Goal: Task Accomplishment & Management: Manage account settings

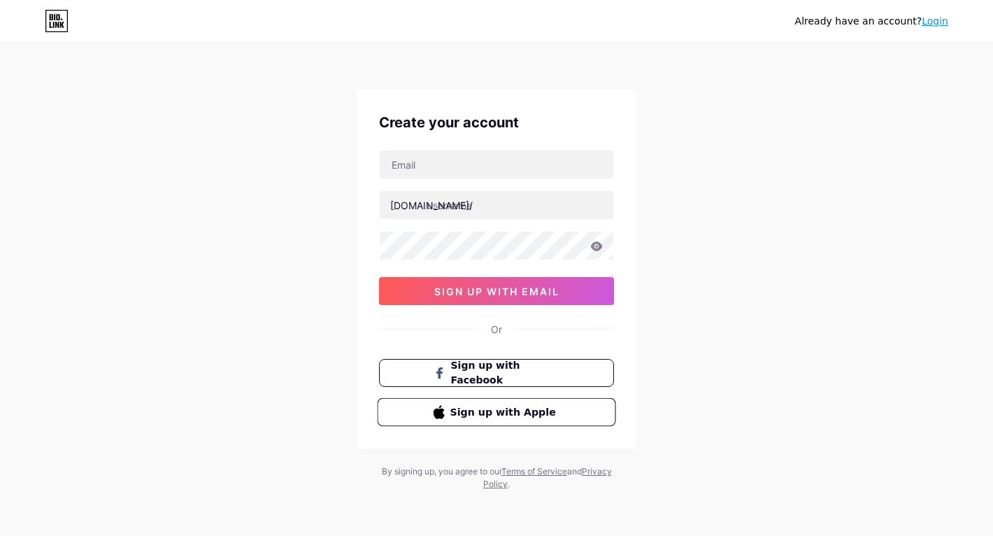
click at [471, 410] on span "Sign up with Apple" at bounding box center [505, 411] width 110 height 15
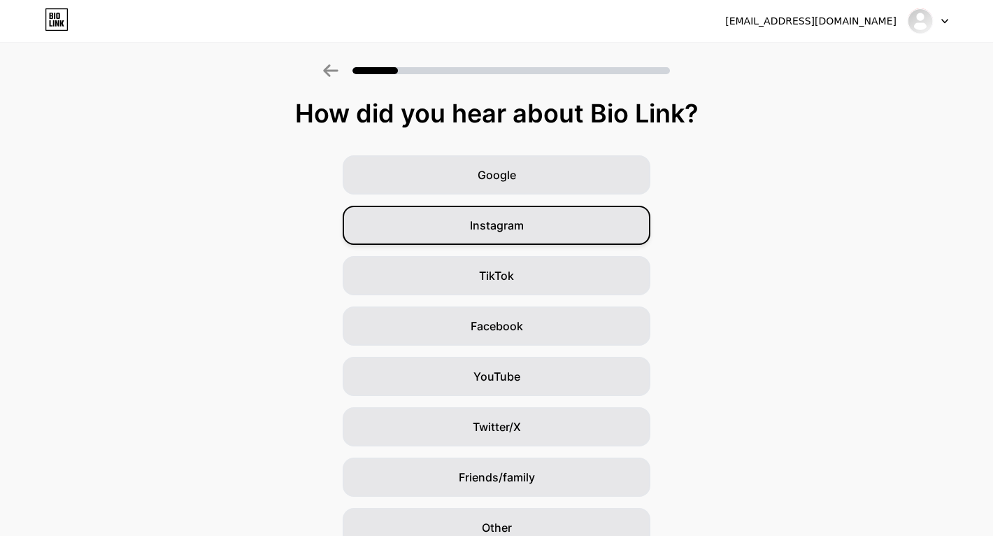
scroll to position [67, 0]
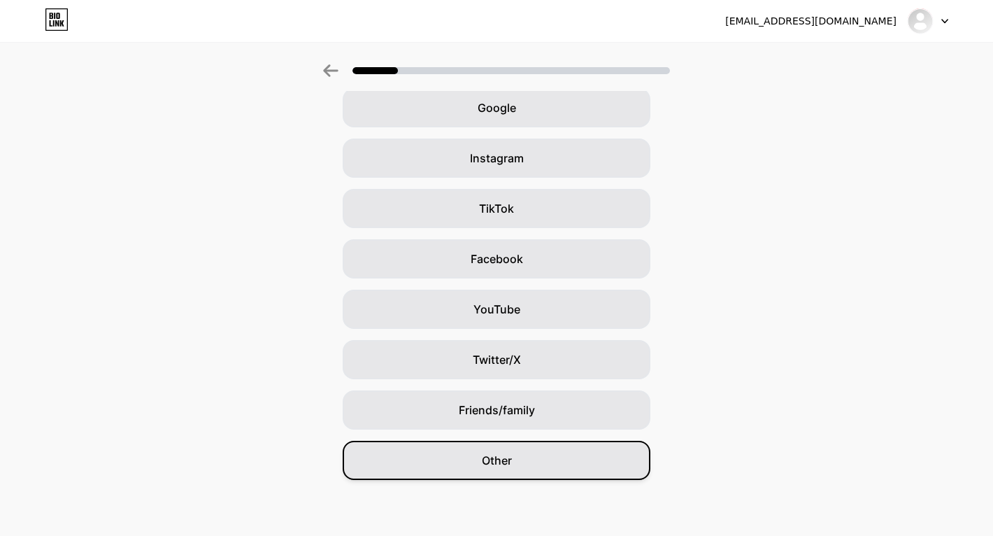
click at [538, 440] on div "Other" at bounding box center [497, 459] width 308 height 39
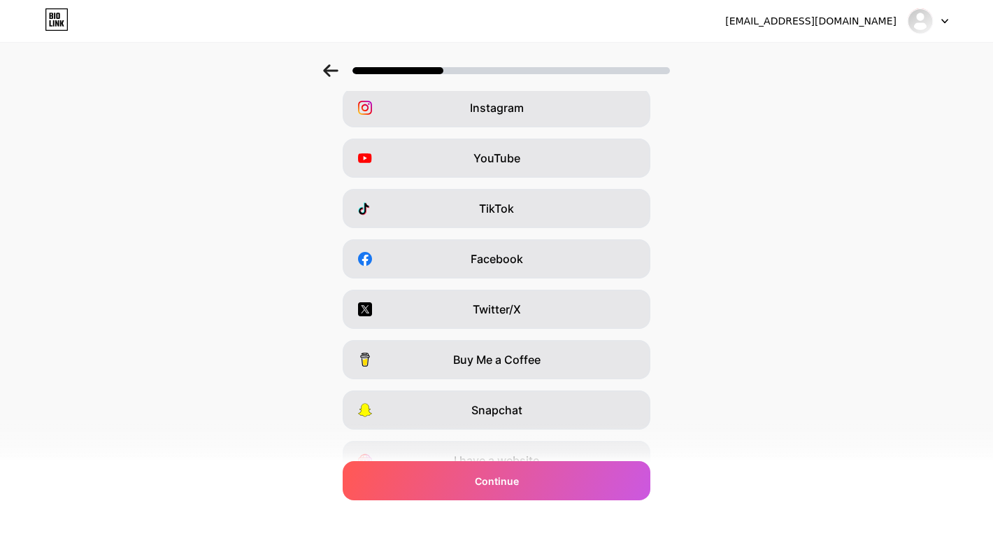
scroll to position [0, 0]
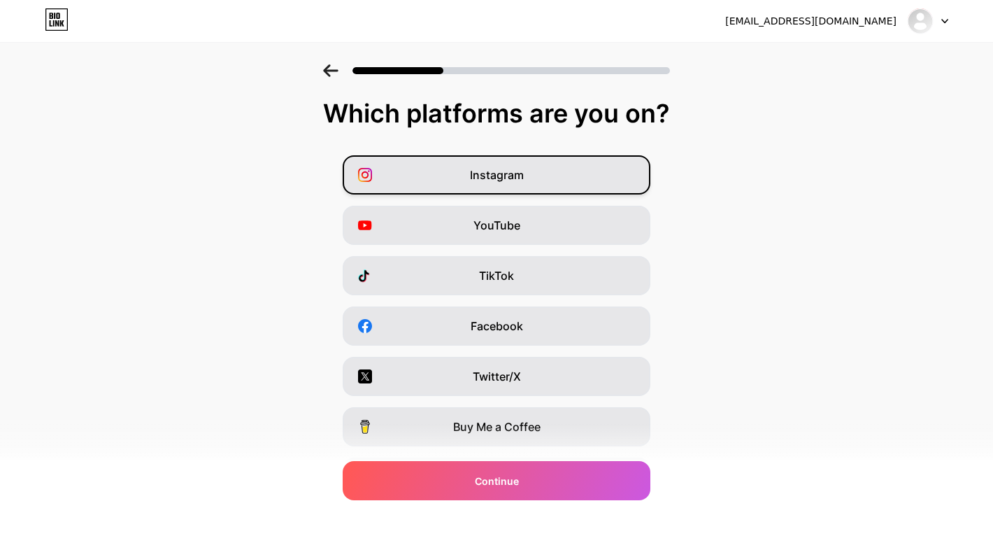
click at [590, 180] on div "Instagram" at bounding box center [497, 174] width 308 height 39
click at [580, 231] on div "YouTube" at bounding box center [497, 225] width 308 height 39
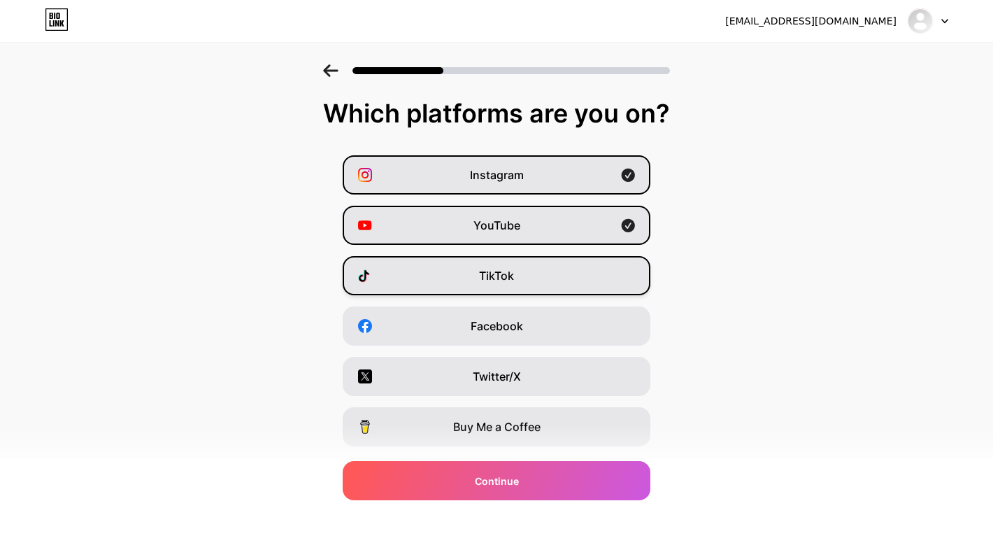
click at [585, 290] on div "TikTok" at bounding box center [497, 275] width 308 height 39
click at [582, 338] on div "Facebook" at bounding box center [497, 325] width 308 height 39
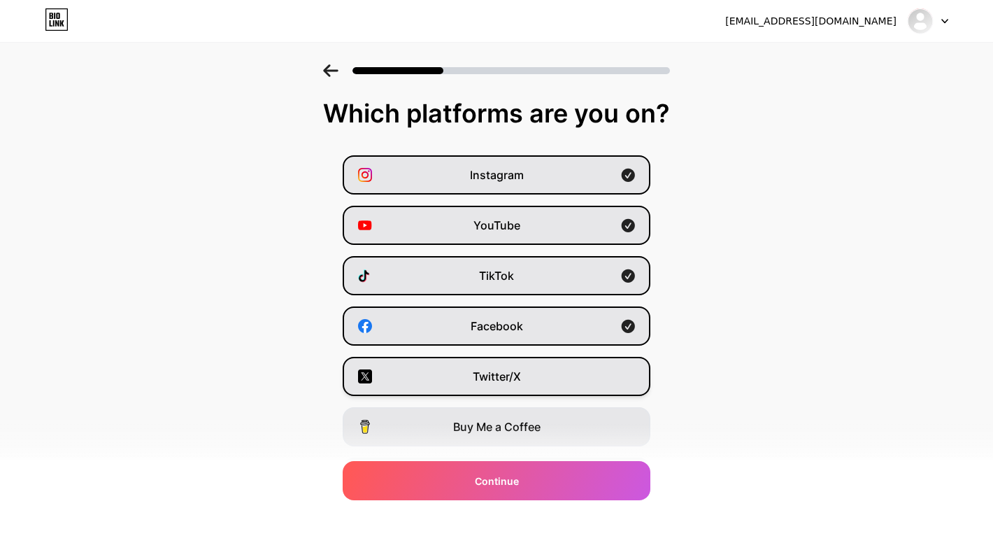
click at [585, 393] on div "Twitter/X" at bounding box center [497, 376] width 308 height 39
click at [589, 422] on div "Buy Me a Coffee" at bounding box center [497, 426] width 308 height 39
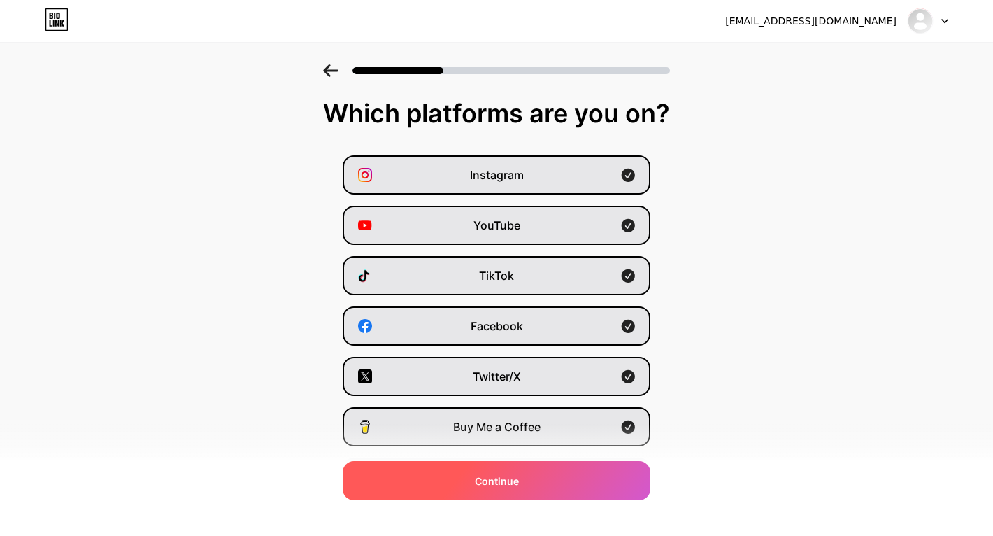
click at [594, 477] on div "Continue" at bounding box center [497, 480] width 308 height 39
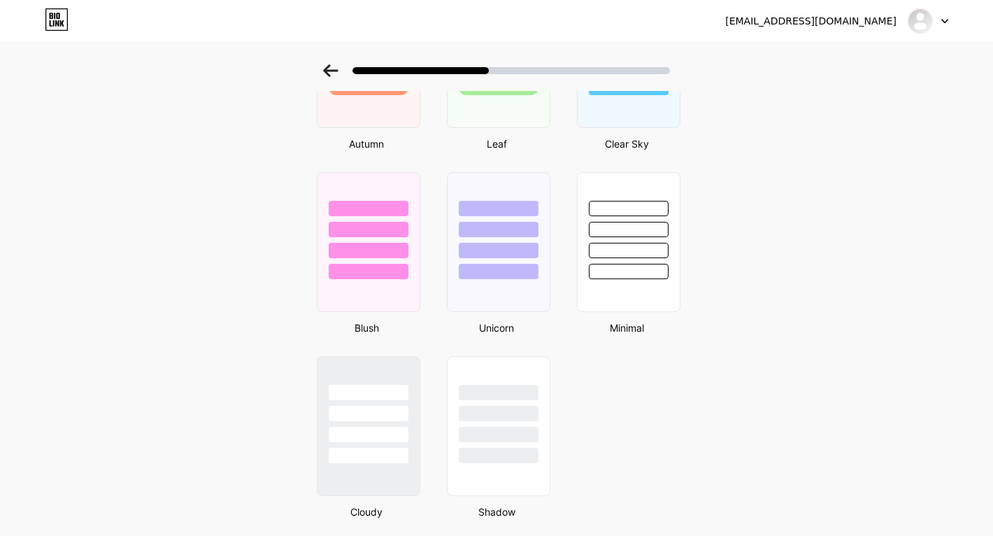
scroll to position [1084, 0]
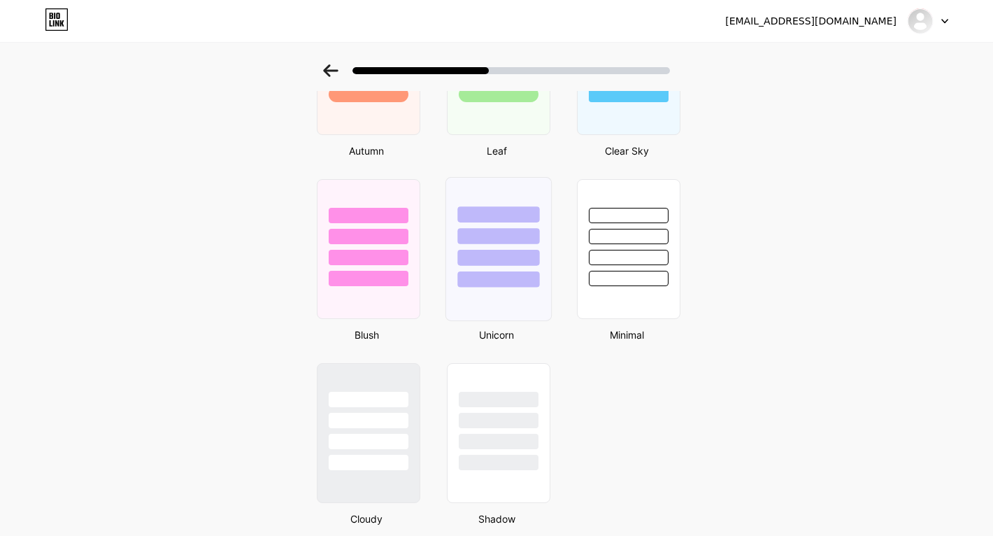
click at [526, 287] on div at bounding box center [498, 249] width 106 height 144
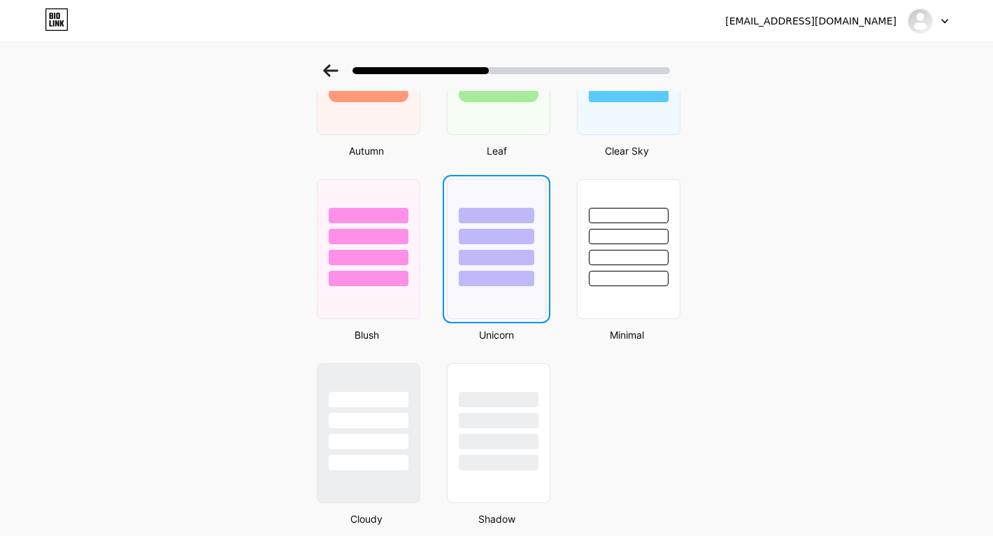
scroll to position [0, 0]
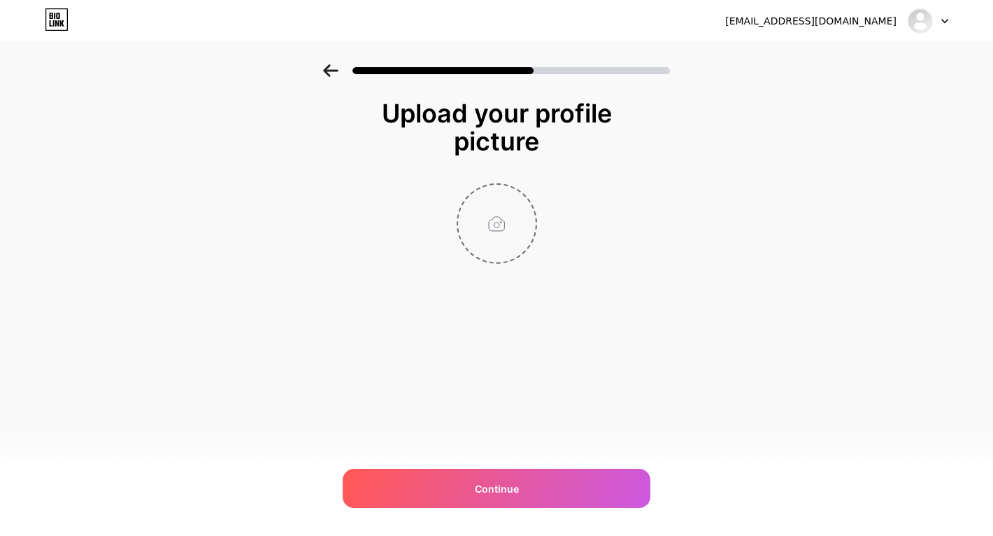
click at [489, 241] on input "file" at bounding box center [497, 224] width 78 height 78
type input "C:\fakepath\UDK VC Background.jpg"
click at [531, 192] on circle at bounding box center [528, 193] width 15 height 15
click at [494, 216] on input "file" at bounding box center [497, 224] width 78 height 78
click at [486, 219] on input "file" at bounding box center [497, 224] width 78 height 78
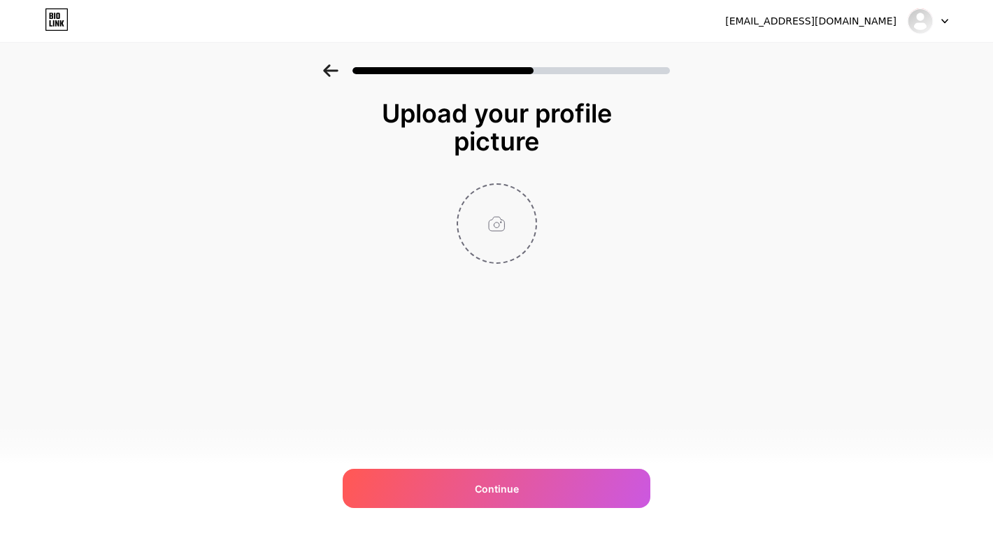
type input "C:\fakepath\Image [DATE] 6.02 PM.jpeg"
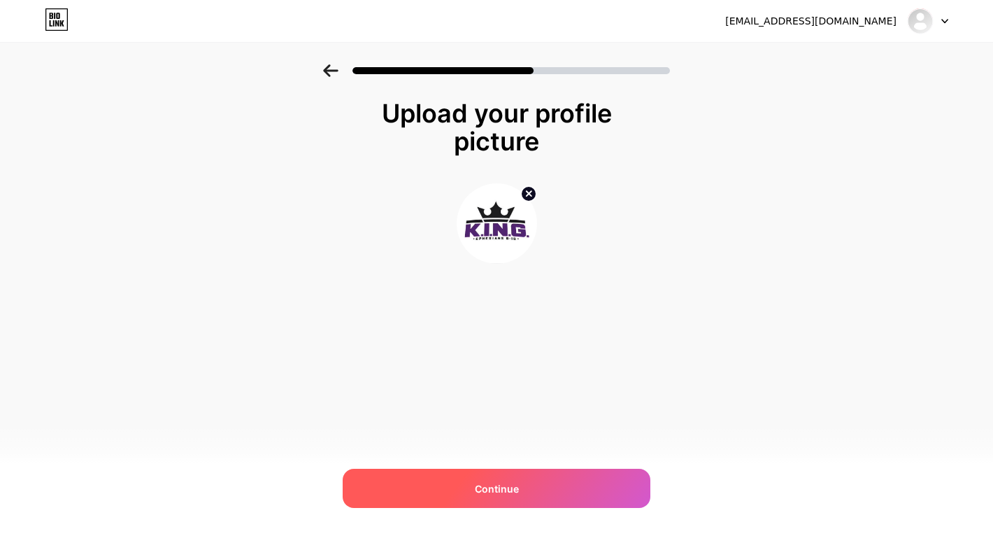
click at [559, 481] on div "Continue" at bounding box center [497, 487] width 308 height 39
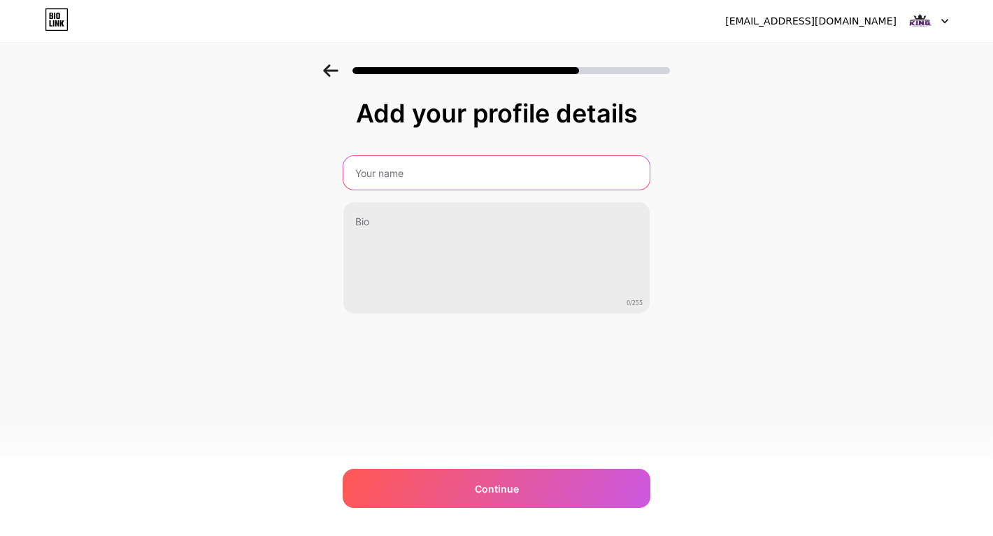
click at [440, 175] on input "text" at bounding box center [496, 173] width 306 height 34
type input "K.I.N.G Online Chapter"
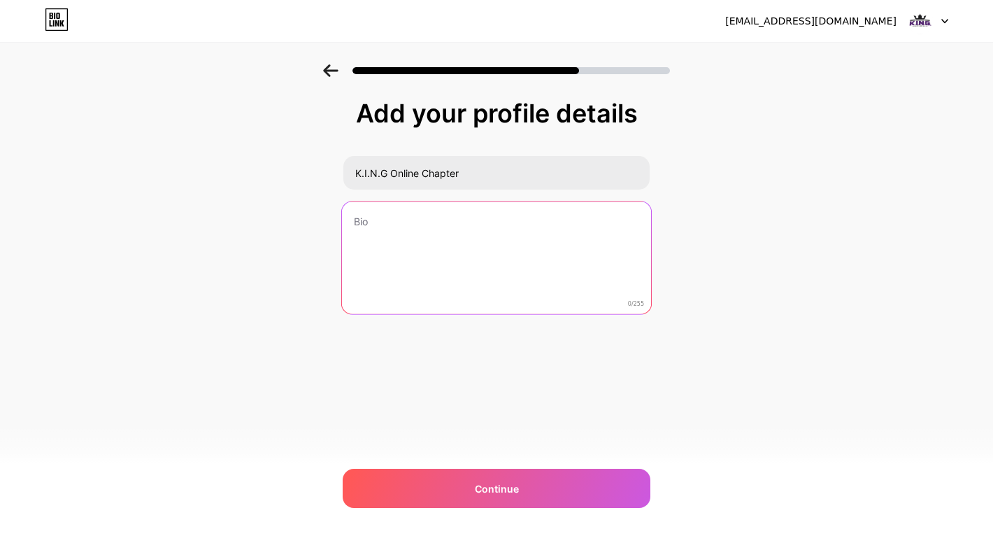
click at [406, 249] on textarea at bounding box center [496, 258] width 309 height 114
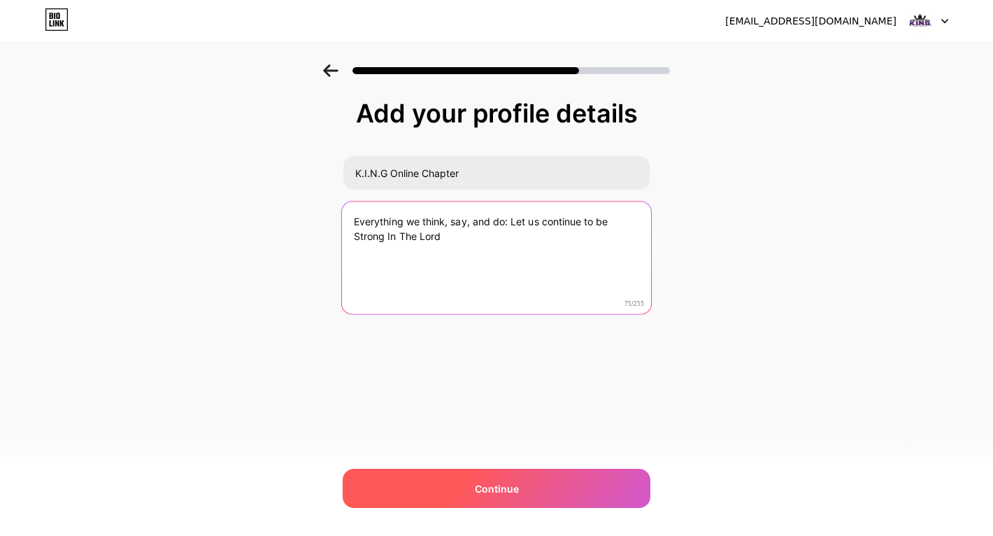
type textarea "Everything we think, say, and do: Let us continue to be Strong In The Lord"
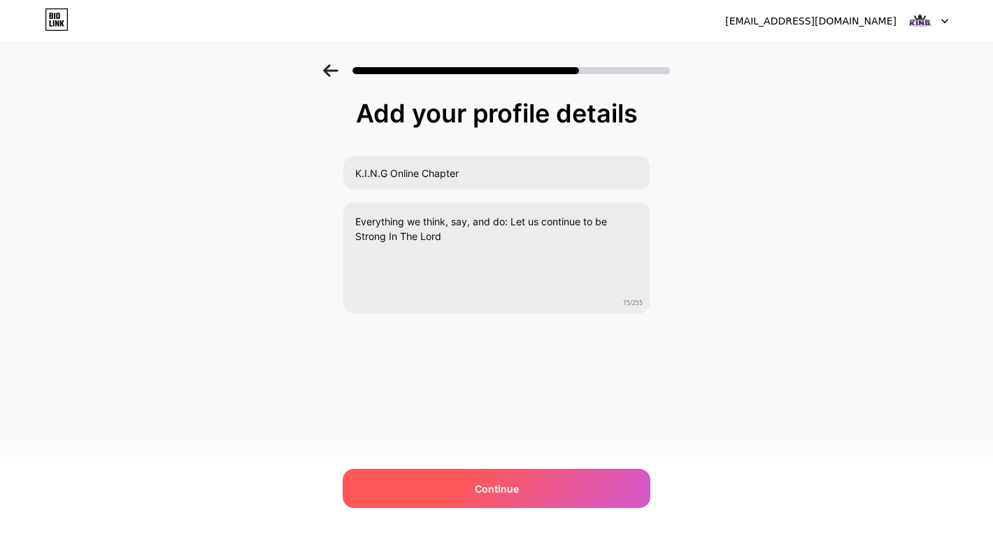
click at [490, 490] on span "Continue" at bounding box center [497, 488] width 44 height 15
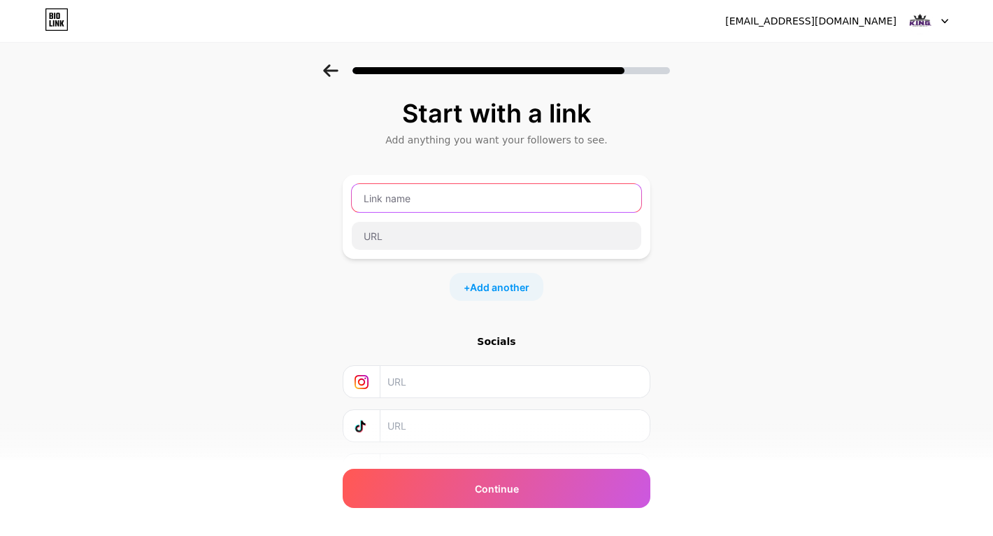
click at [531, 199] on input "text" at bounding box center [496, 198] width 289 height 28
type input "J"
type input "King Online Chapter"
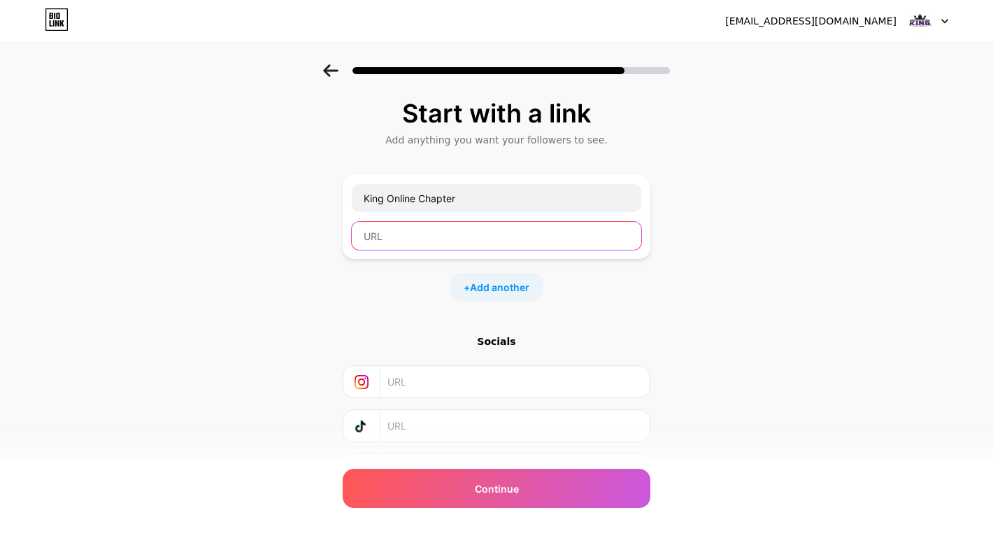
paste input "[URL][DOMAIN_NAME]"
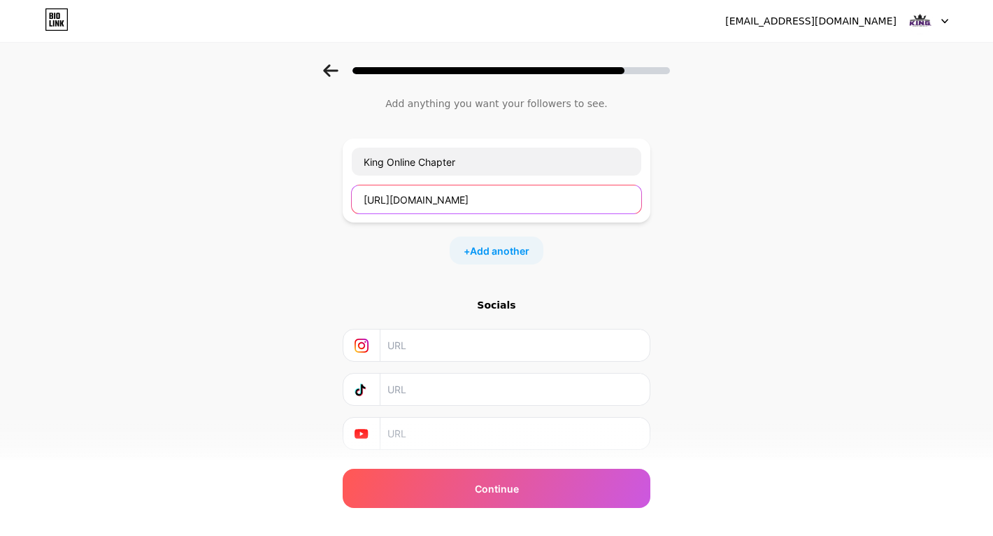
scroll to position [35, 0]
type input "[URL][DOMAIN_NAME]"
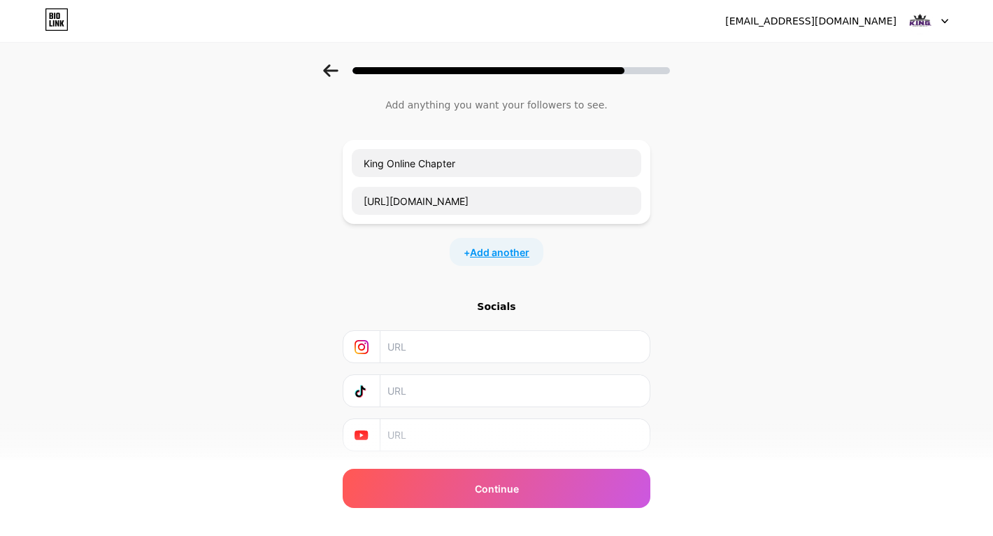
click at [508, 245] on span "Add another" at bounding box center [499, 252] width 59 height 15
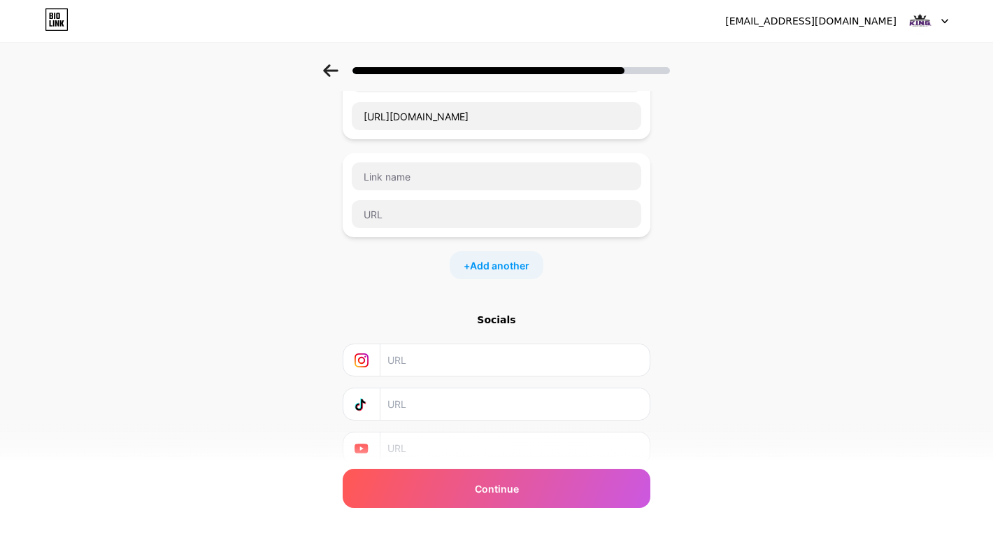
scroll to position [0, 0]
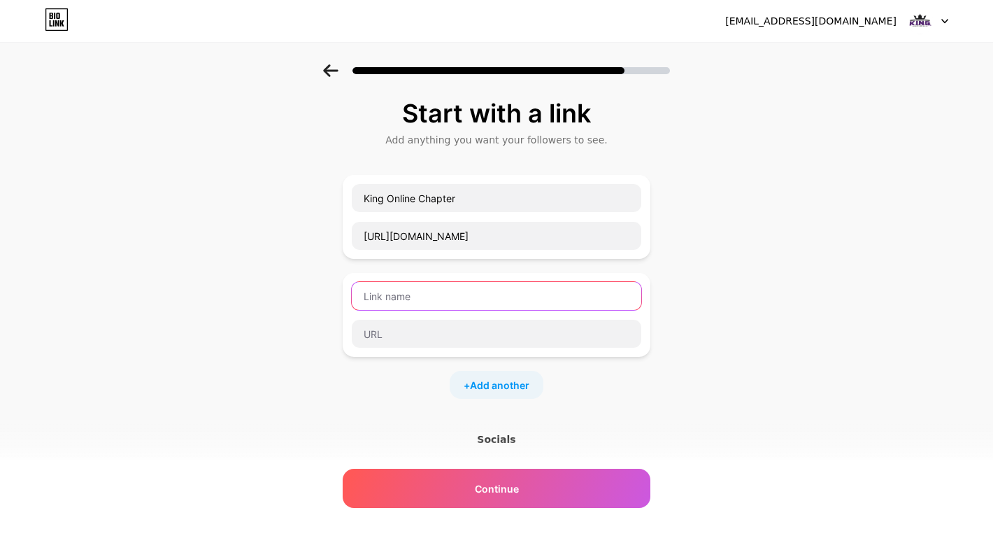
click at [380, 308] on input "text" at bounding box center [496, 296] width 289 height 28
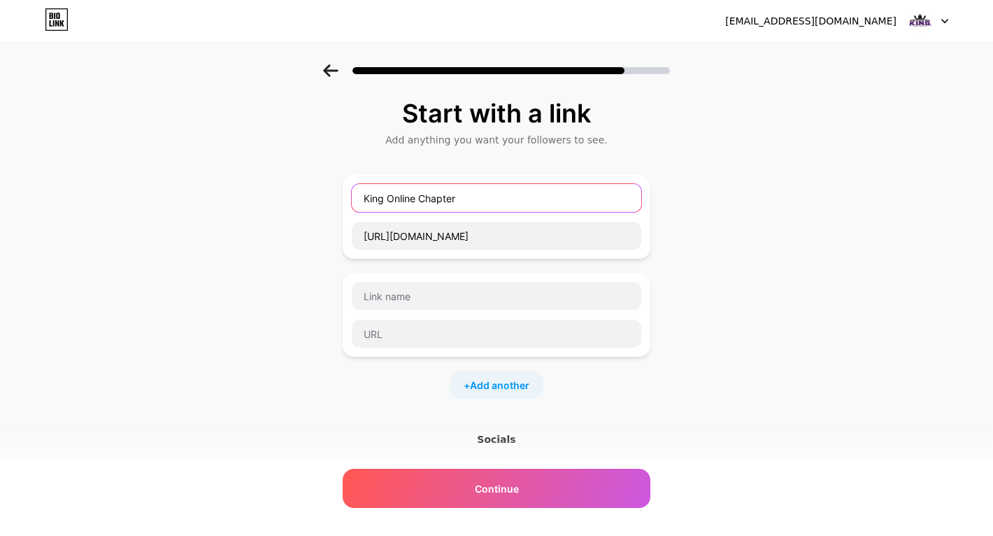
drag, startPoint x: 468, startPoint y: 197, endPoint x: 387, endPoint y: 199, distance: 80.4
click at [387, 199] on input "King Online Chapter" at bounding box center [496, 198] width 289 height 28
type input "K"
click at [419, 203] on input "K.I.N.G" at bounding box center [496, 198] width 289 height 28
type input "K.I.N.G Movement website"
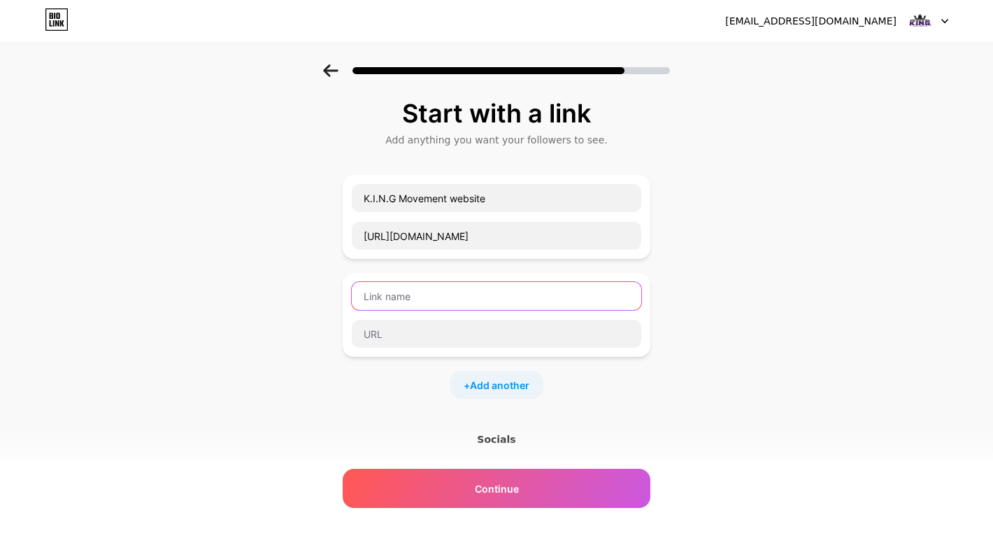
click at [422, 297] on input "text" at bounding box center [496, 296] width 289 height 28
type input "Whatapp"
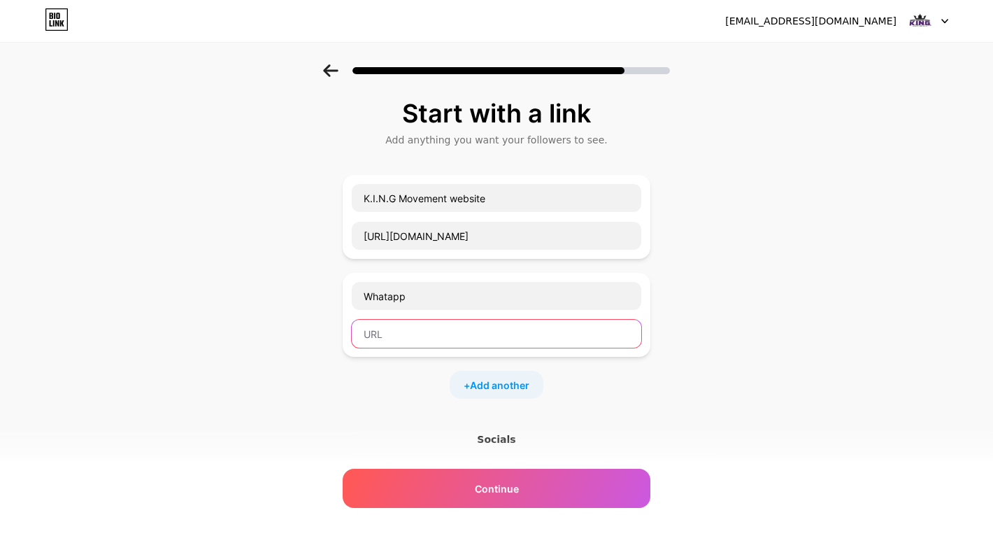
click at [418, 336] on input "text" at bounding box center [496, 334] width 289 height 28
paste input "[URL][DOMAIN_NAME]"
type input "[URL][DOMAIN_NAME]"
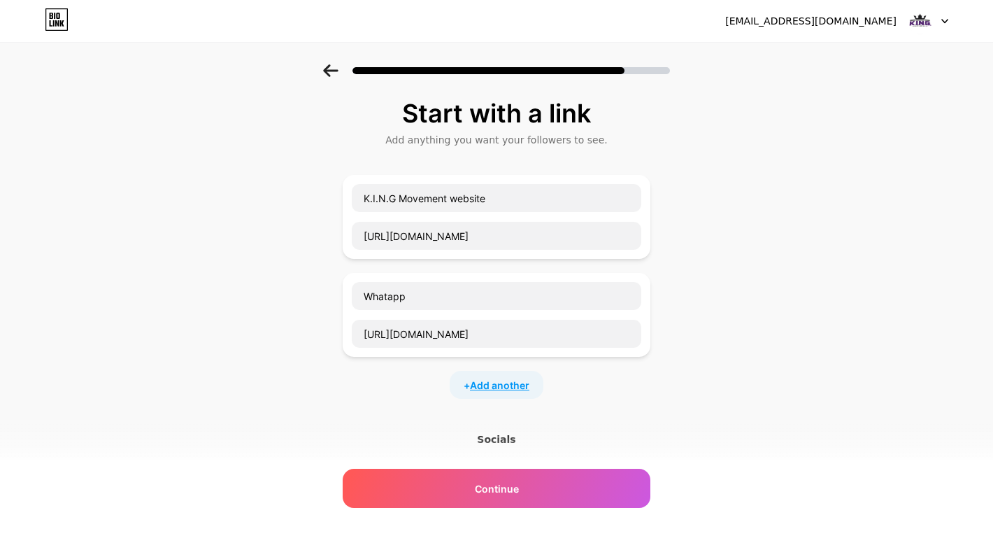
click at [497, 380] on span "Add another" at bounding box center [499, 385] width 59 height 15
click at [422, 393] on input "text" at bounding box center [496, 394] width 289 height 28
type input "Weekly/ Monthy Schedule"
paste input "[URL][DOMAIN_NAME]"
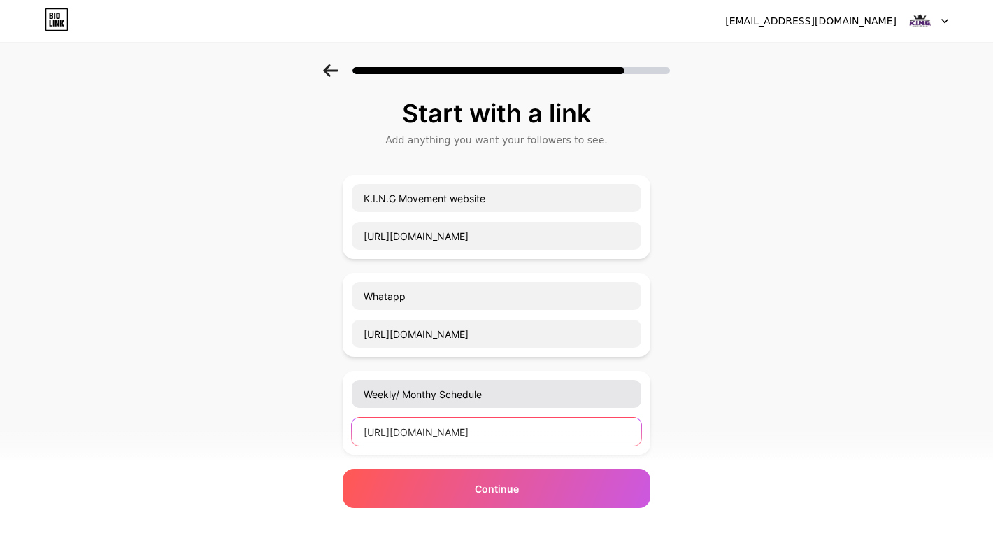
scroll to position [0, 681]
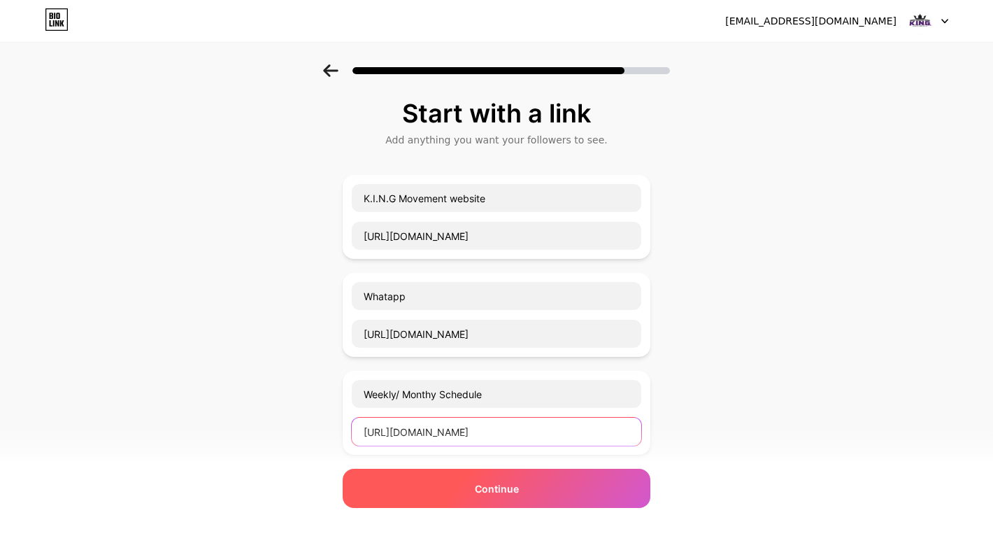
type input "[URL][DOMAIN_NAME]"
click at [490, 489] on span "Continue" at bounding box center [497, 488] width 44 height 15
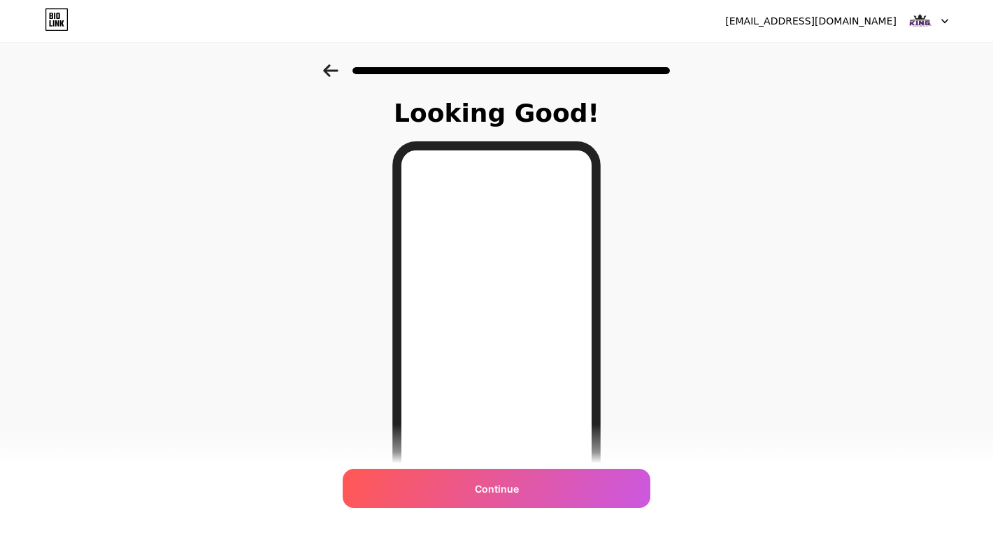
click at [328, 71] on icon at bounding box center [330, 70] width 15 height 13
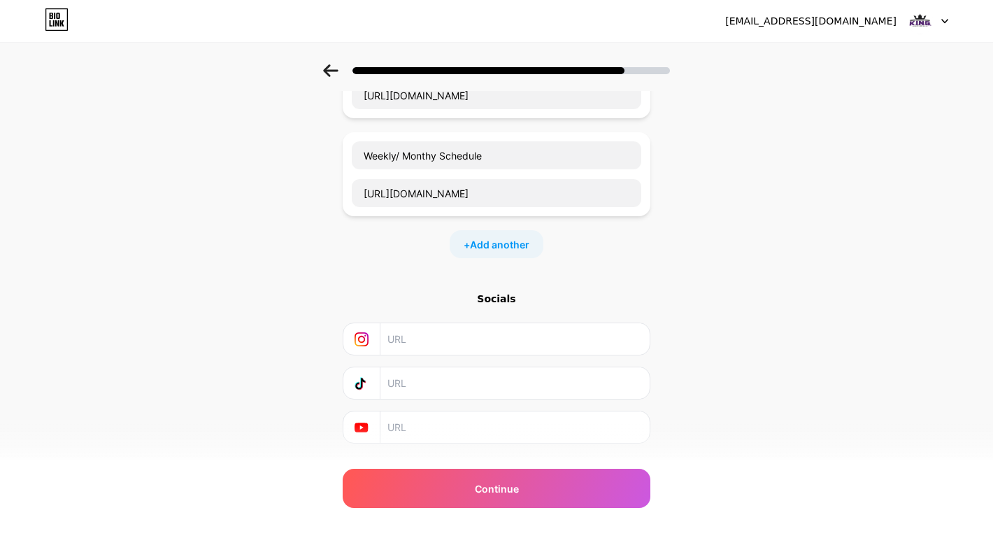
scroll to position [216, 0]
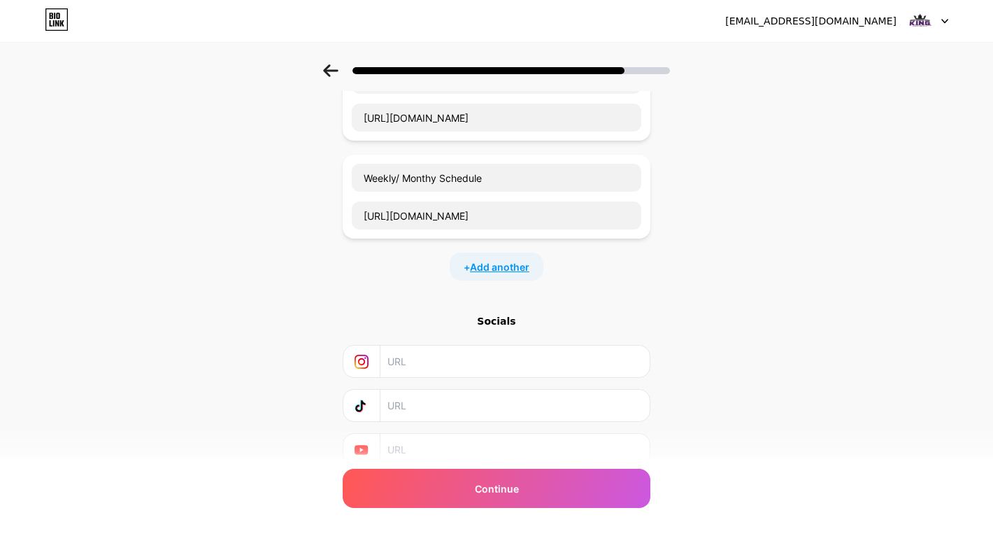
click at [480, 273] on span "Add another" at bounding box center [499, 266] width 59 height 15
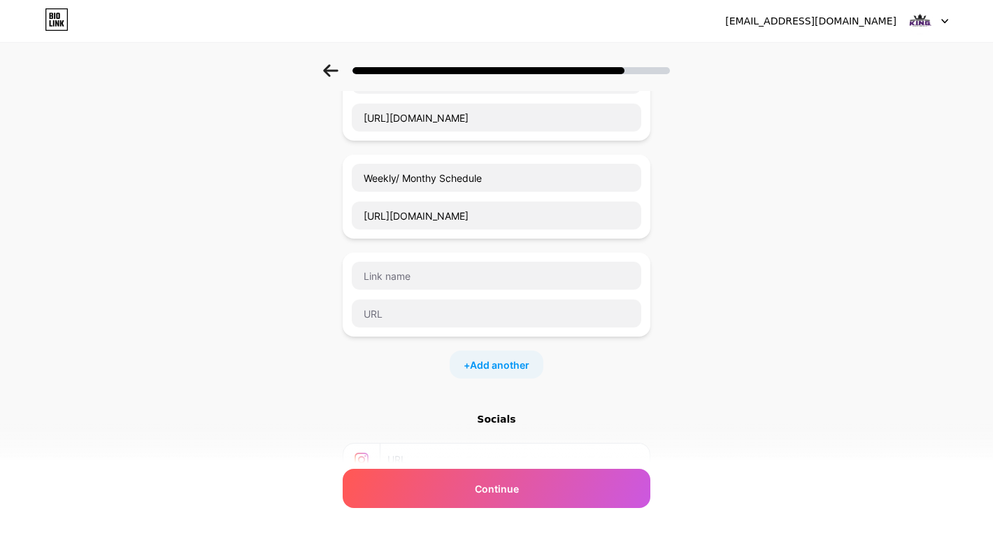
scroll to position [370, 0]
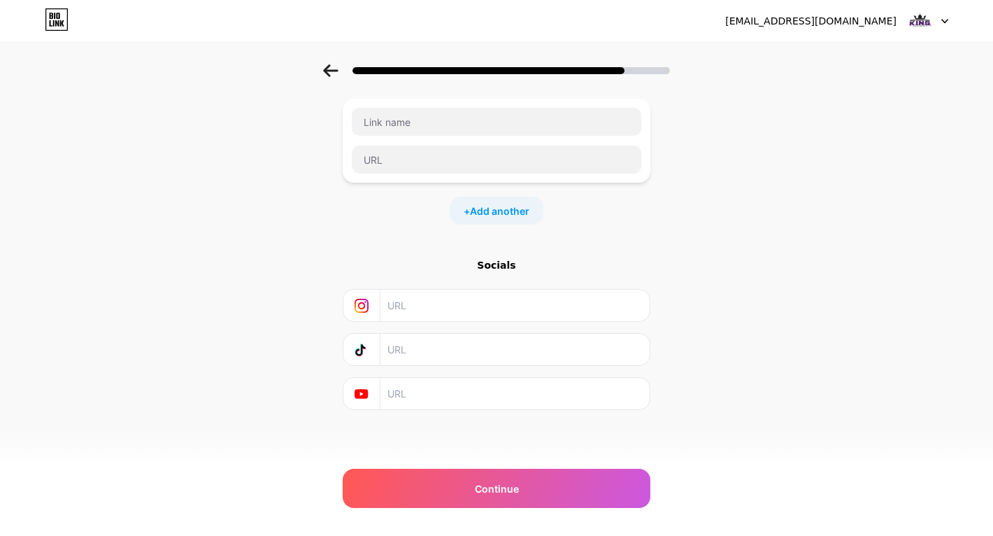
click at [489, 303] on input "text" at bounding box center [514, 304] width 254 height 31
paste input "[URL][DOMAIN_NAME]"
type input "[URL][DOMAIN_NAME]"
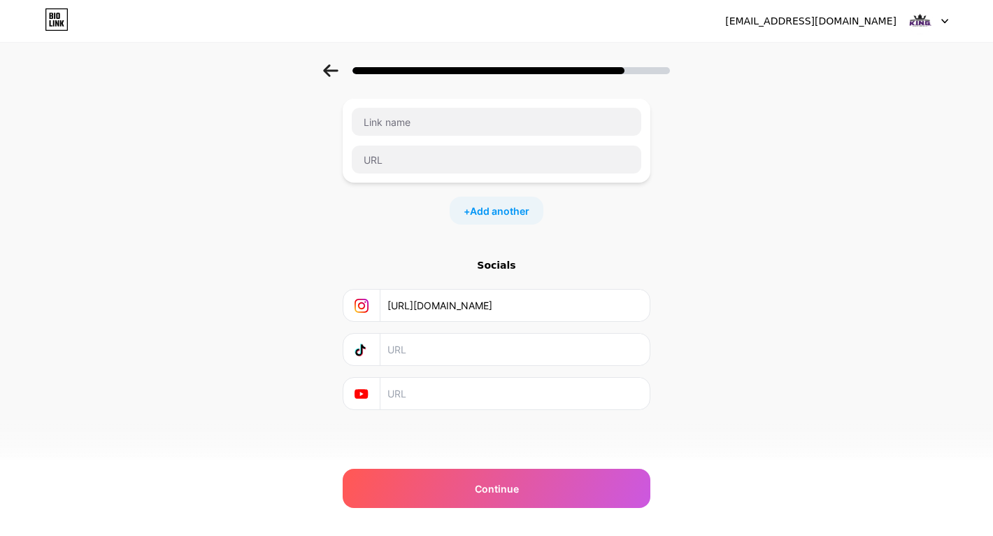
paste input "[DOMAIN_NAME][URL] Joined [DATE] 2.65K subscribers 61 videos 144,834 views"
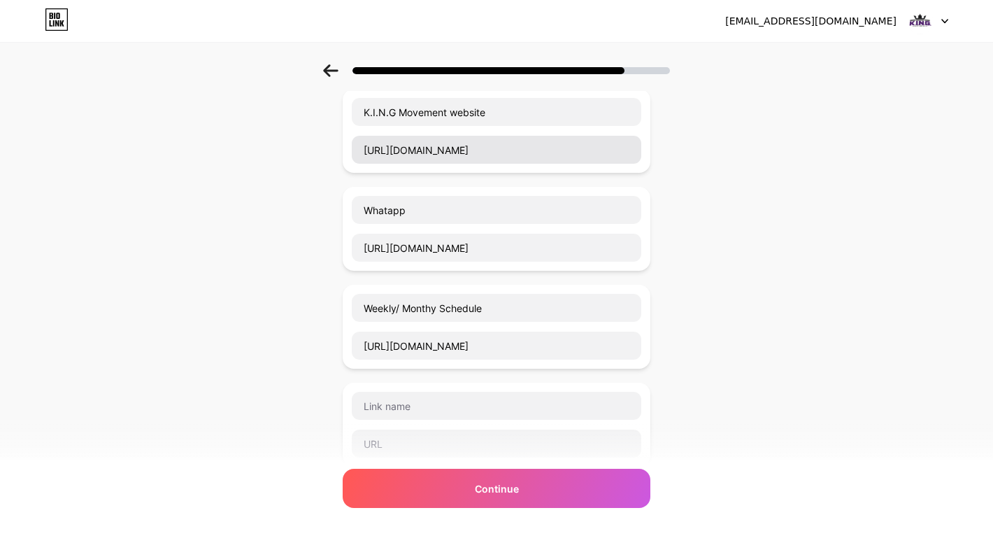
scroll to position [127, 0]
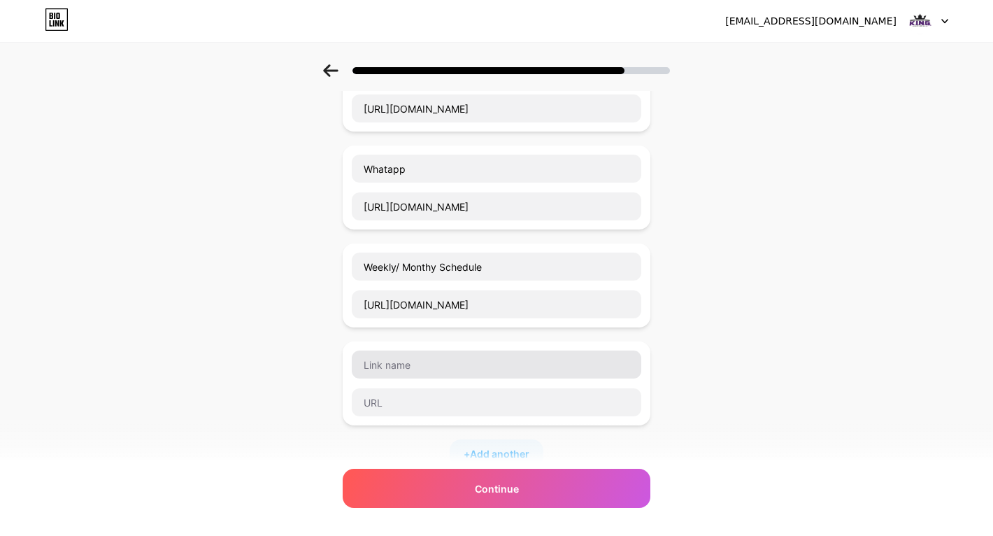
type input "[DOMAIN_NAME][URL] Joined [DATE] 2.65K subscribers 61 videos 144,834 views"
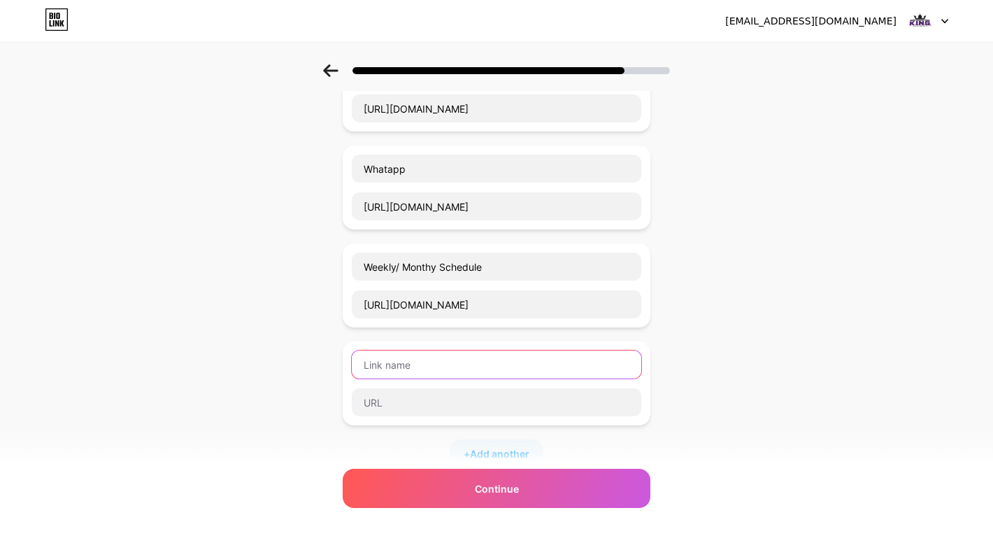
scroll to position [0, 0]
click at [394, 370] on input "text" at bounding box center [496, 364] width 289 height 28
type input "M"
drag, startPoint x: 447, startPoint y: 364, endPoint x: 401, endPoint y: 366, distance: 46.2
click at [401, 366] on input "Misson Statemtn" at bounding box center [496, 364] width 289 height 28
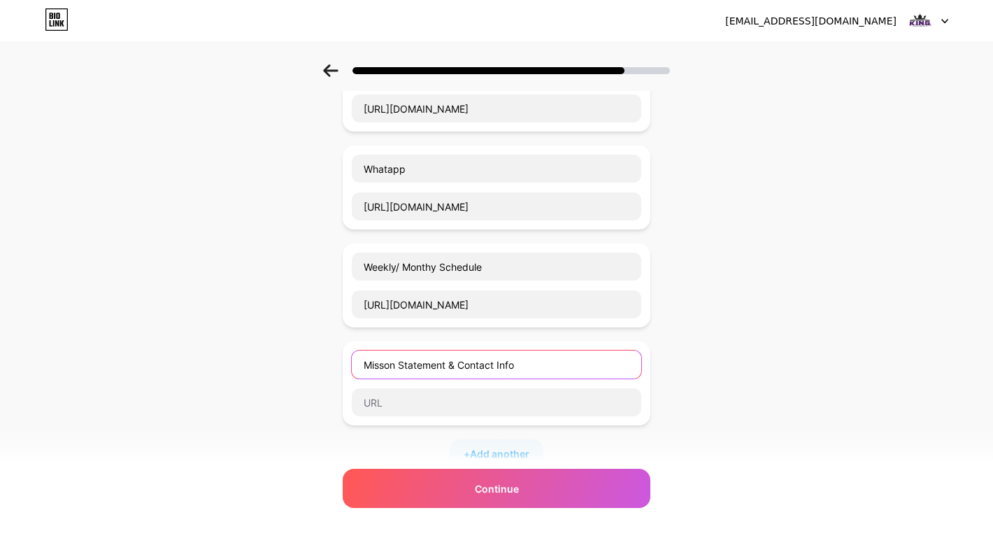
click at [459, 368] on input "Misson Statement & Contact Info" at bounding box center [496, 364] width 289 height 28
click at [679, 375] on div "Start with a link Add anything you want your followers to see. K.I.N.G Movement…" at bounding box center [496, 329] width 993 height 785
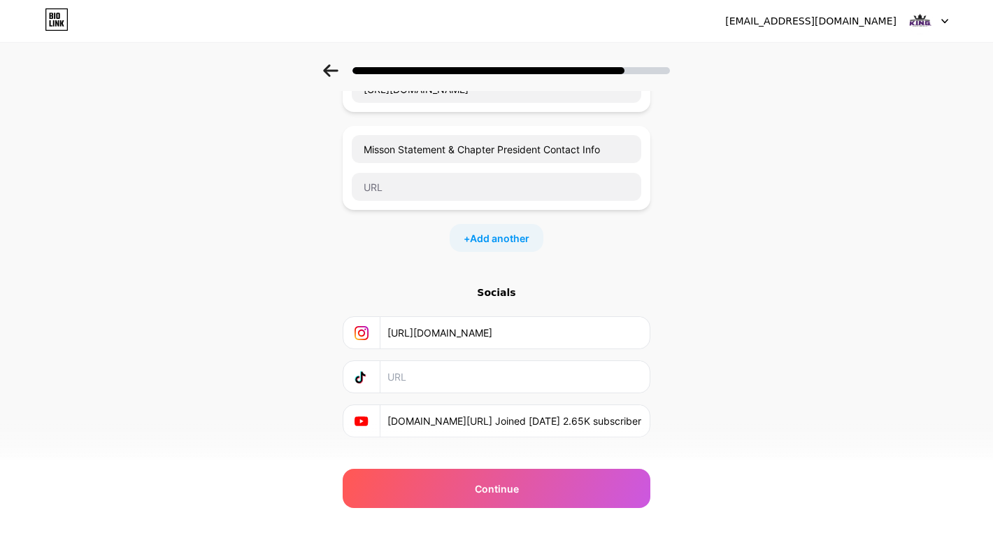
scroll to position [334, 0]
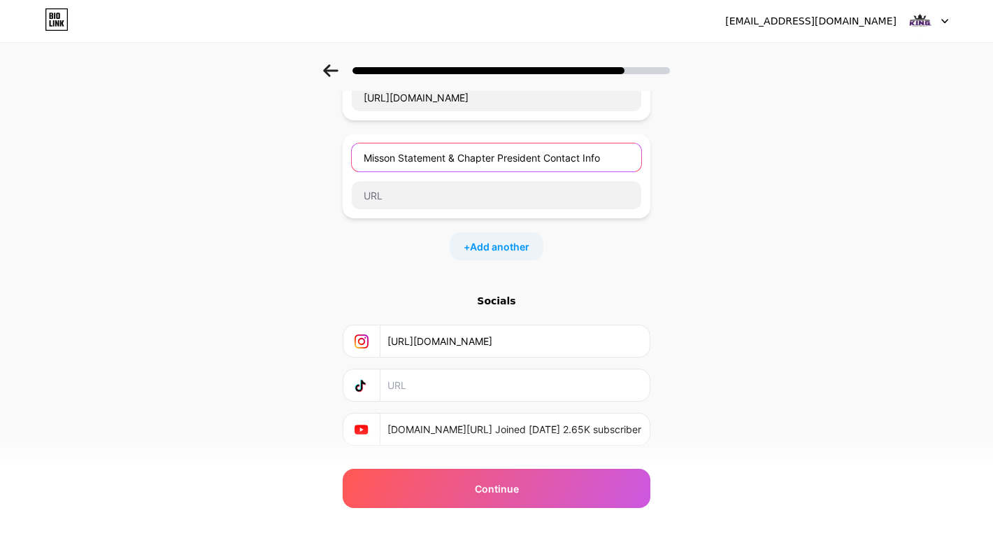
click at [459, 157] on input "Misson Statement & Chapter President Contact Info" at bounding box center [496, 157] width 289 height 28
drag, startPoint x: 451, startPoint y: 157, endPoint x: 629, endPoint y: 167, distance: 177.9
click at [629, 167] on input "Misson Statement & Chapter President Contact Info" at bounding box center [496, 157] width 289 height 28
click at [382, 155] on input "Misson Statement" at bounding box center [496, 157] width 289 height 28
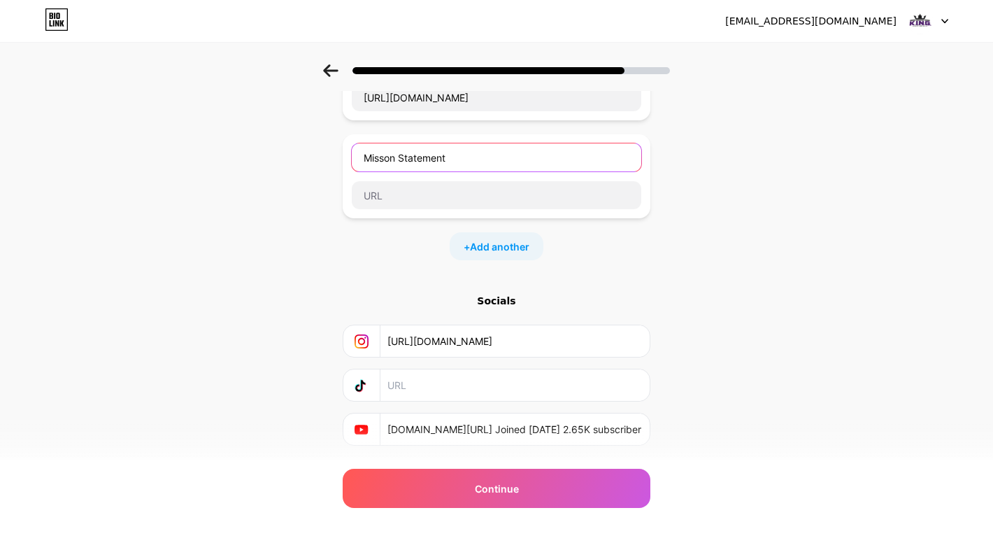
click at [382, 155] on input "Misson Statement" at bounding box center [496, 157] width 289 height 28
drag, startPoint x: 398, startPoint y: 159, endPoint x: 311, endPoint y: 157, distance: 86.7
click at [311, 157] on div "Start with a link Add anything you want your followers to see. K.I.N.G Movement…" at bounding box center [496, 122] width 993 height 785
type input "Mission Statement"
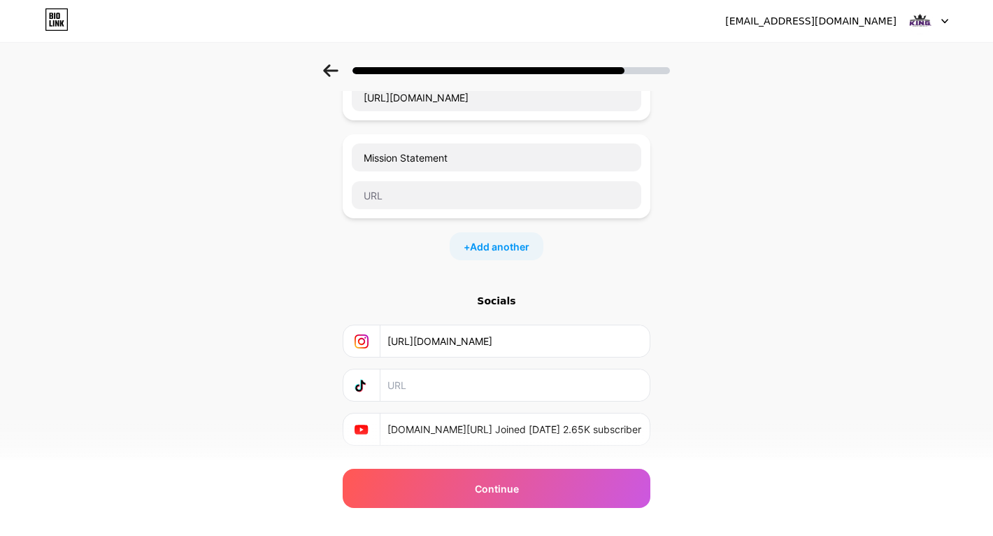
click at [676, 294] on div "Start with a link Add anything you want your followers to see. K.I.N.G Movement…" at bounding box center [496, 122] width 993 height 785
paste input "[URL][DOMAIN_NAME]"
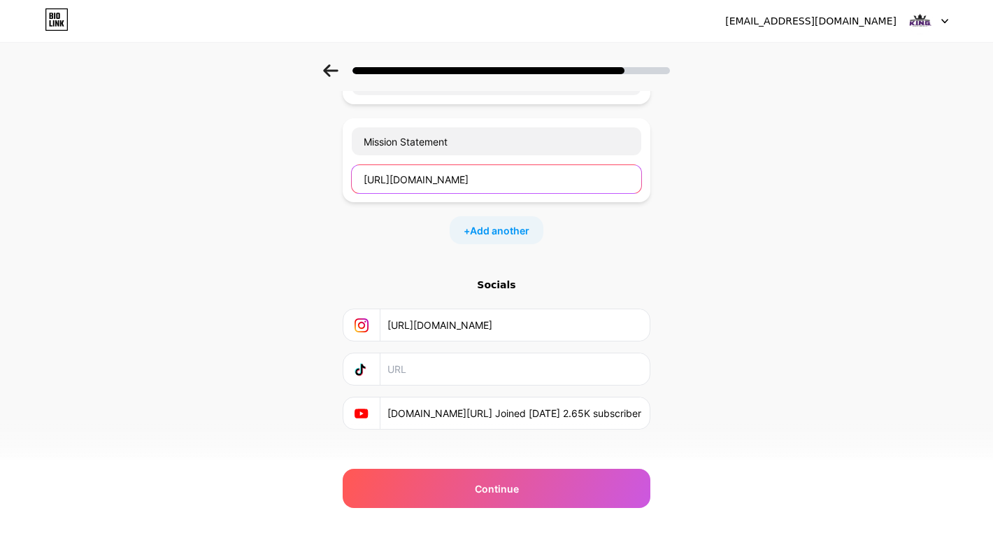
scroll to position [370, 0]
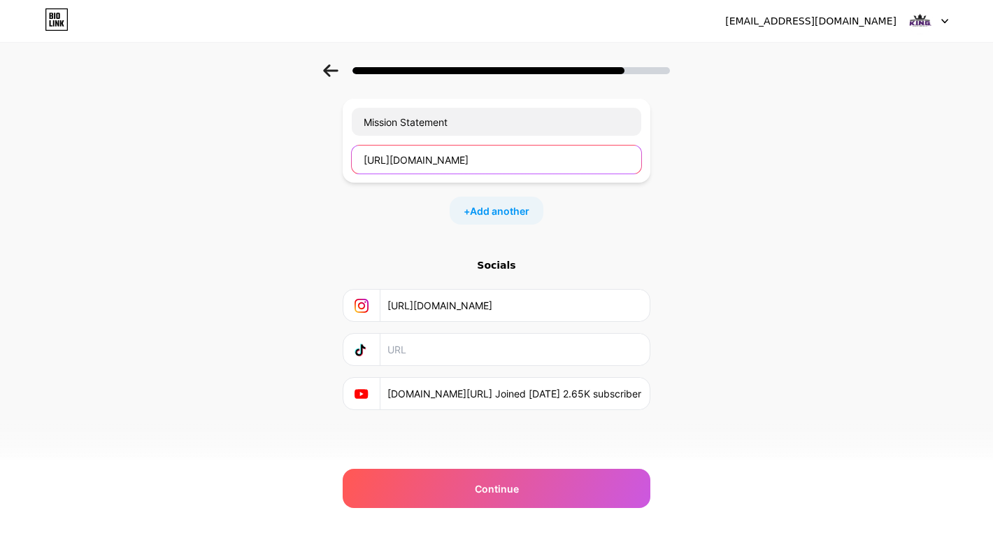
type input "[URL][DOMAIN_NAME]"
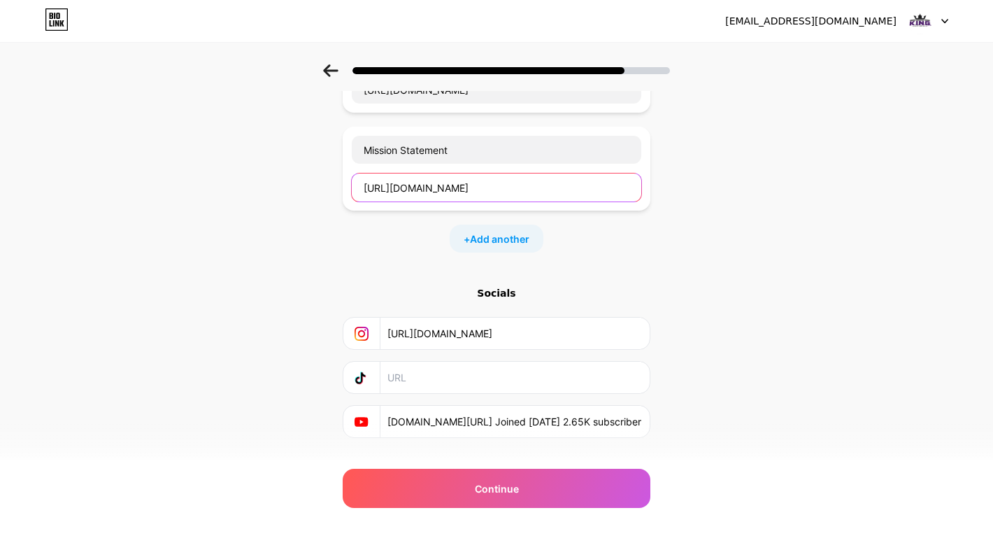
scroll to position [333, 0]
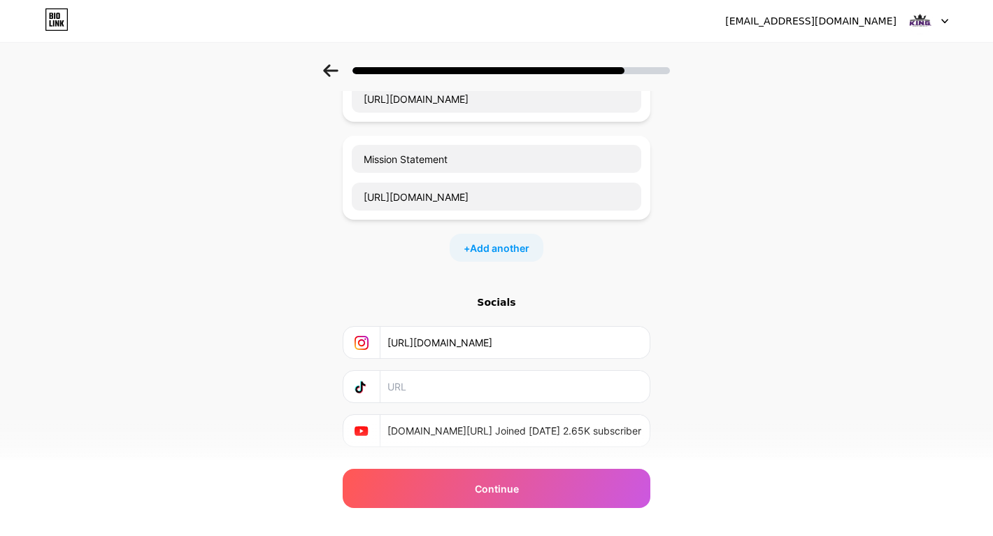
click at [496, 257] on div "+ Add another" at bounding box center [497, 248] width 94 height 28
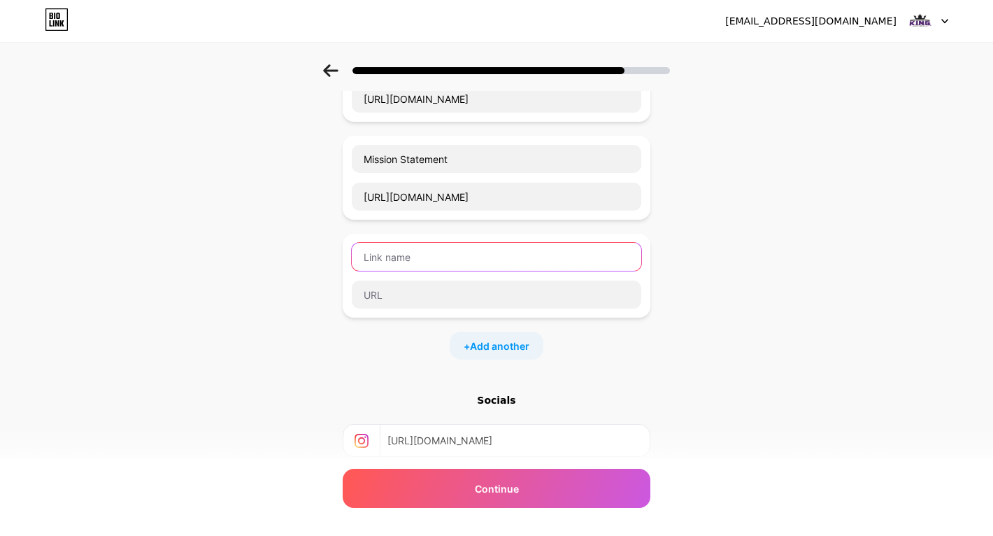
click at [475, 254] on input "text" at bounding box center [496, 257] width 289 height 28
type input "K.I.N.G National Summit"
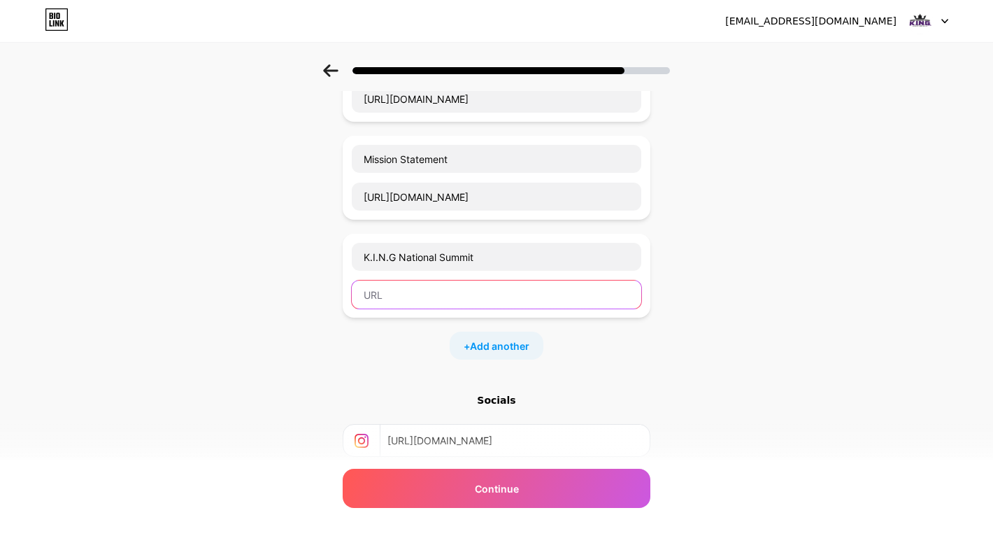
paste input "[URL][DOMAIN_NAME]"
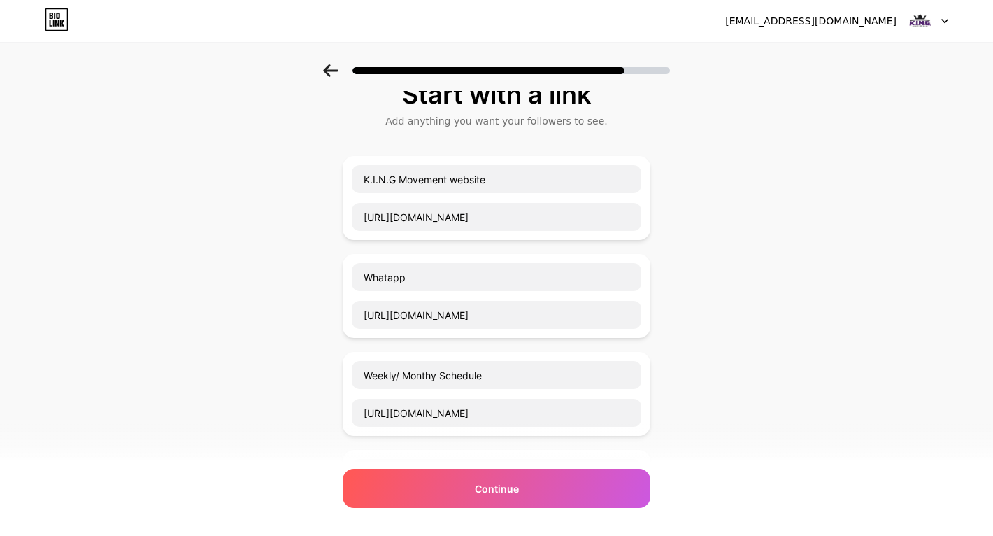
scroll to position [0, 0]
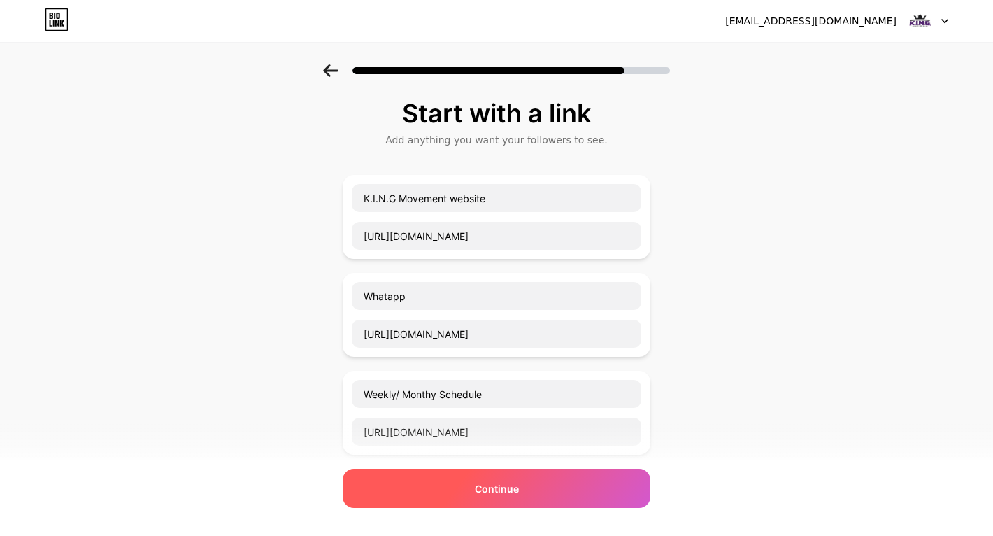
type input "[URL][DOMAIN_NAME]"
click at [588, 492] on div "Continue" at bounding box center [497, 487] width 308 height 39
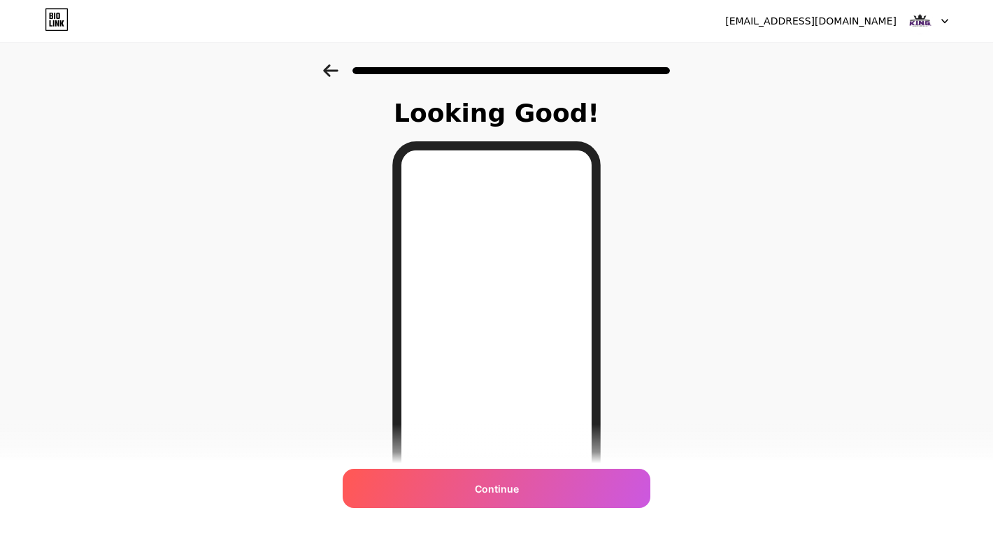
click at [330, 69] on icon at bounding box center [330, 70] width 15 height 13
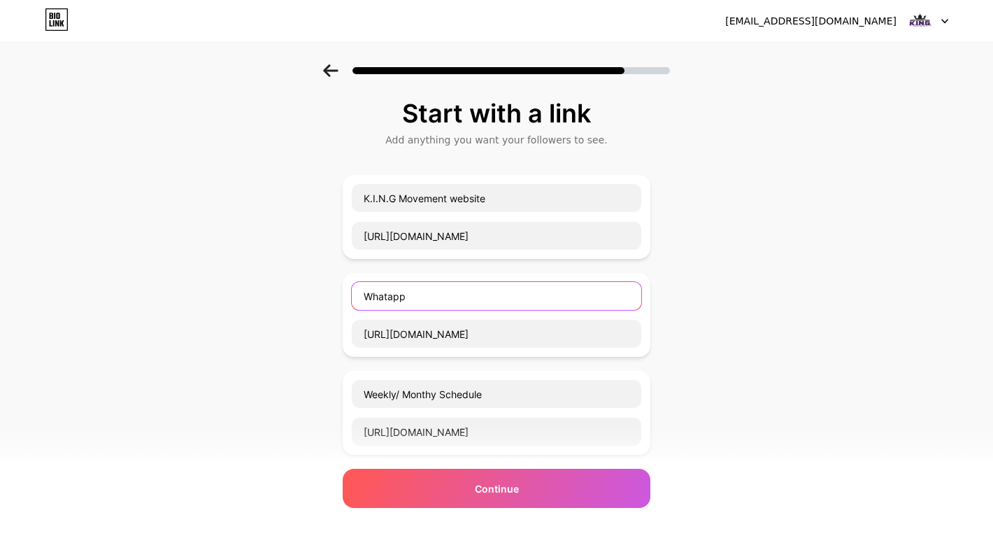
click at [440, 295] on input "Whatapp" at bounding box center [496, 296] width 289 height 28
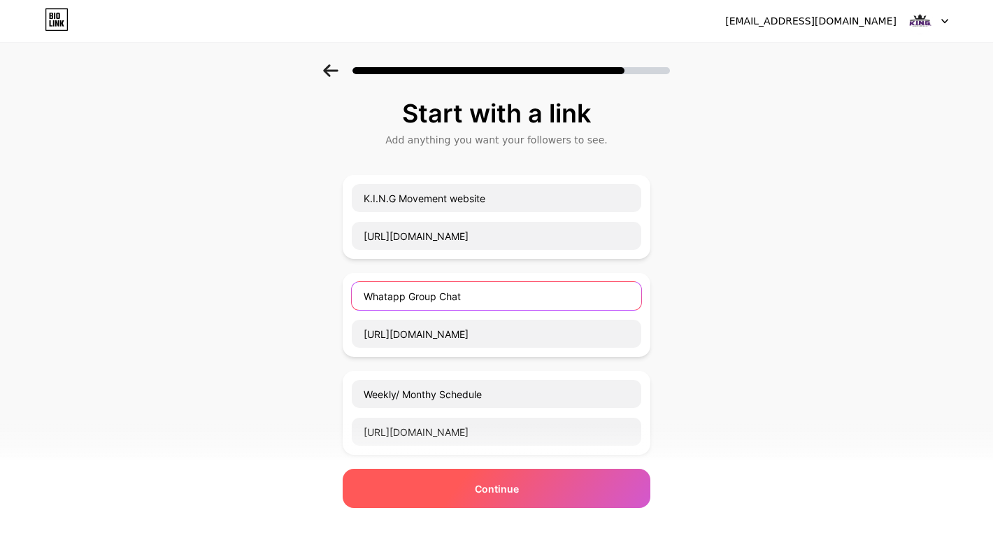
type input "Whatapp Group Chat"
click at [531, 502] on div "Continue" at bounding box center [497, 487] width 308 height 39
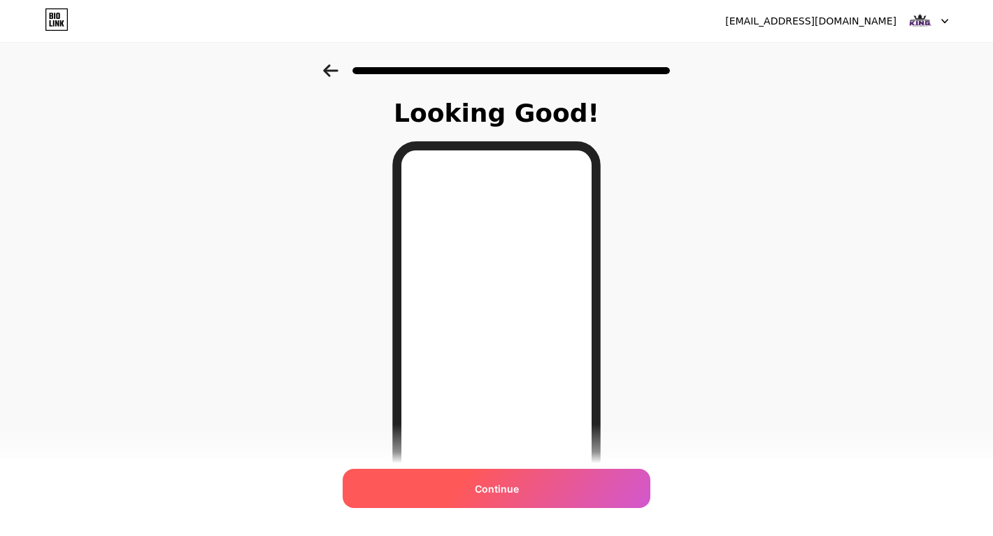
click at [521, 491] on div "Continue" at bounding box center [497, 487] width 308 height 39
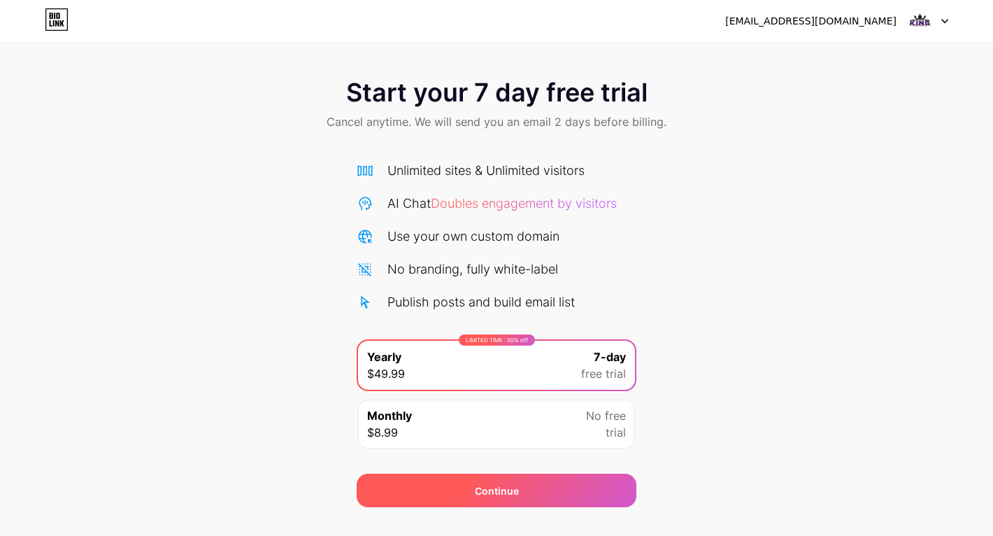
click at [519, 502] on div "Continue" at bounding box center [497, 490] width 280 height 34
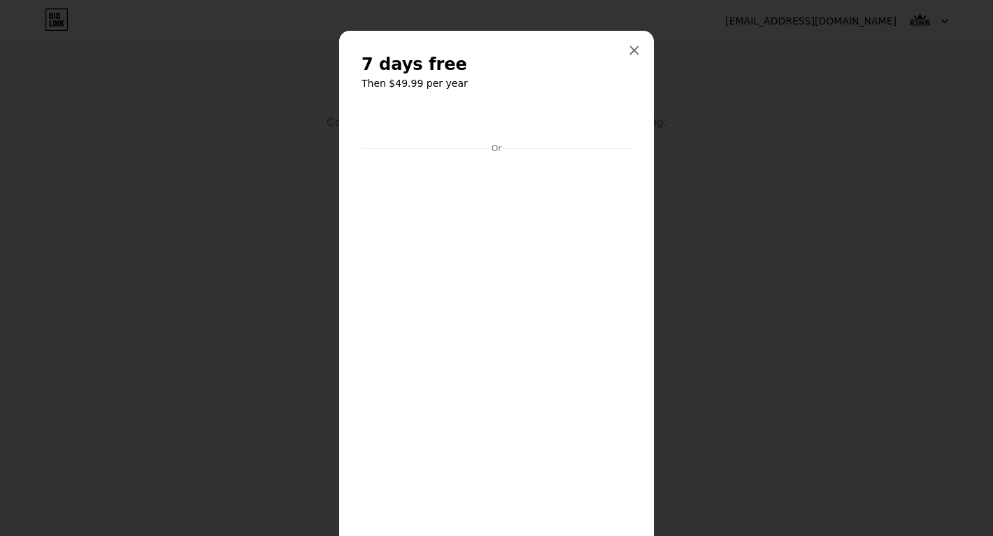
click at [513, 439] on div "Or Start trial" at bounding box center [496, 366] width 270 height 524
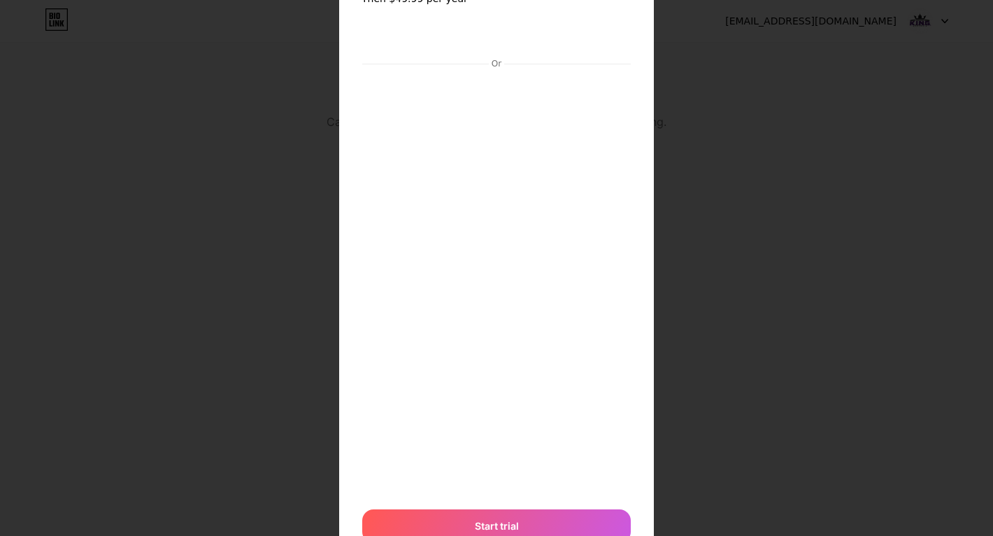
scroll to position [66, 0]
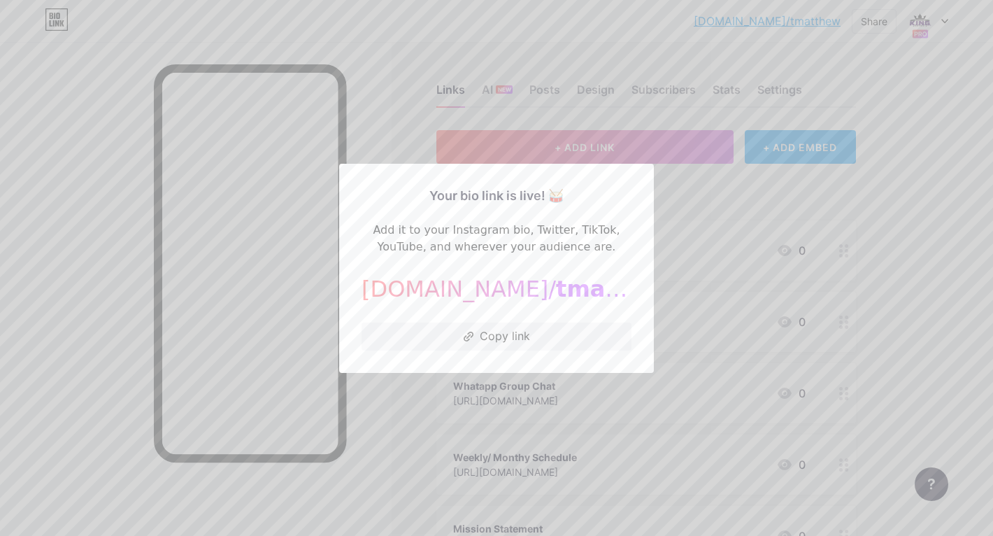
click at [906, 151] on div at bounding box center [496, 268] width 993 height 536
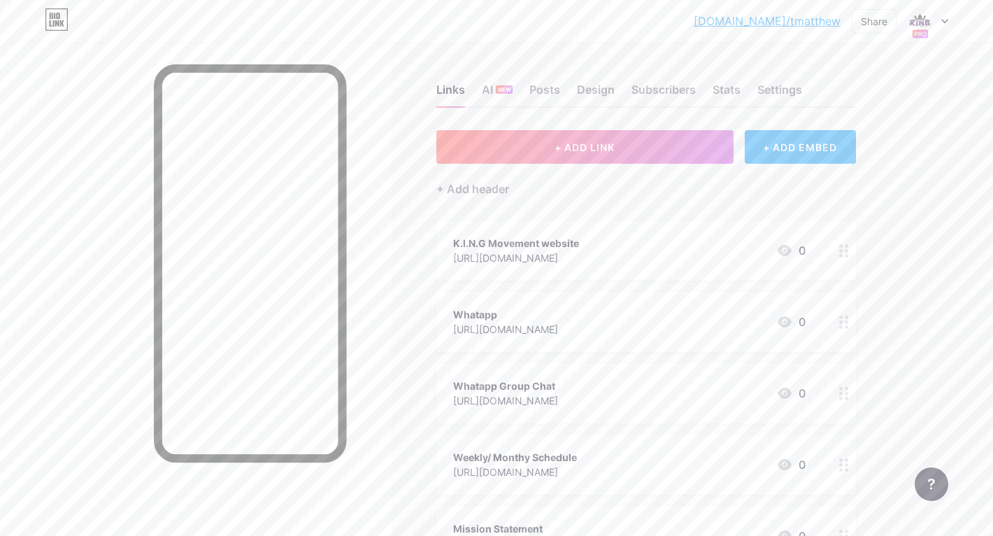
click at [936, 22] on div at bounding box center [928, 20] width 41 height 25
click at [860, 159] on link "Account settings" at bounding box center [860, 159] width 173 height 38
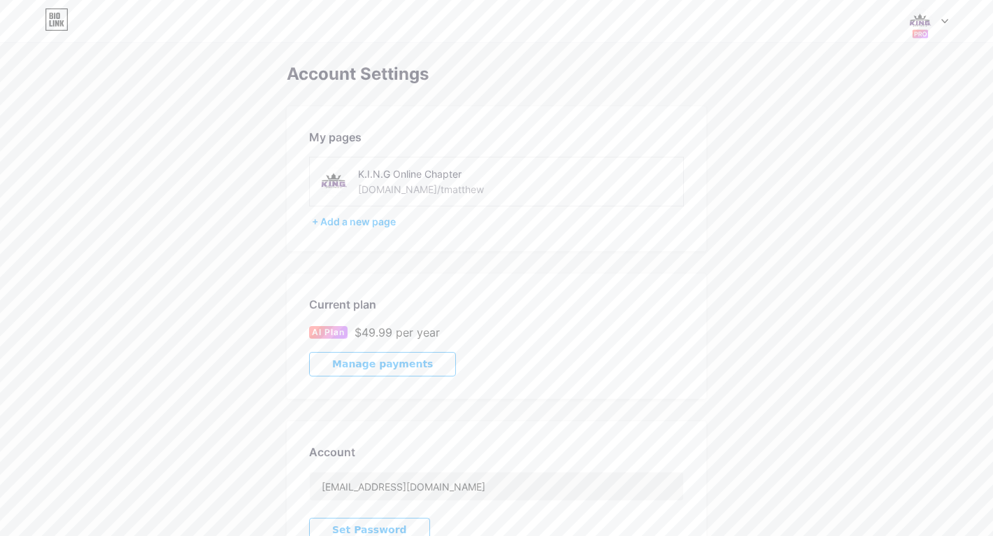
click at [378, 190] on div "[DOMAIN_NAME]/tmatthew" at bounding box center [421, 189] width 126 height 15
click at [435, 194] on div "[DOMAIN_NAME]/tmatthew" at bounding box center [421, 189] width 126 height 15
click at [938, 29] on div at bounding box center [928, 20] width 41 height 25
click at [836, 153] on link "Dashboard" at bounding box center [860, 159] width 173 height 38
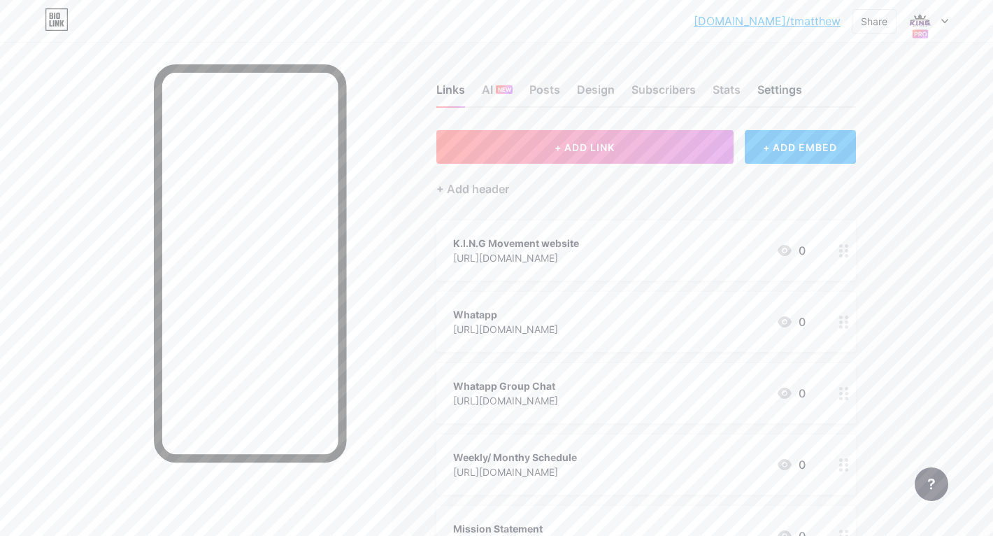
click at [780, 92] on div "Settings" at bounding box center [779, 93] width 45 height 25
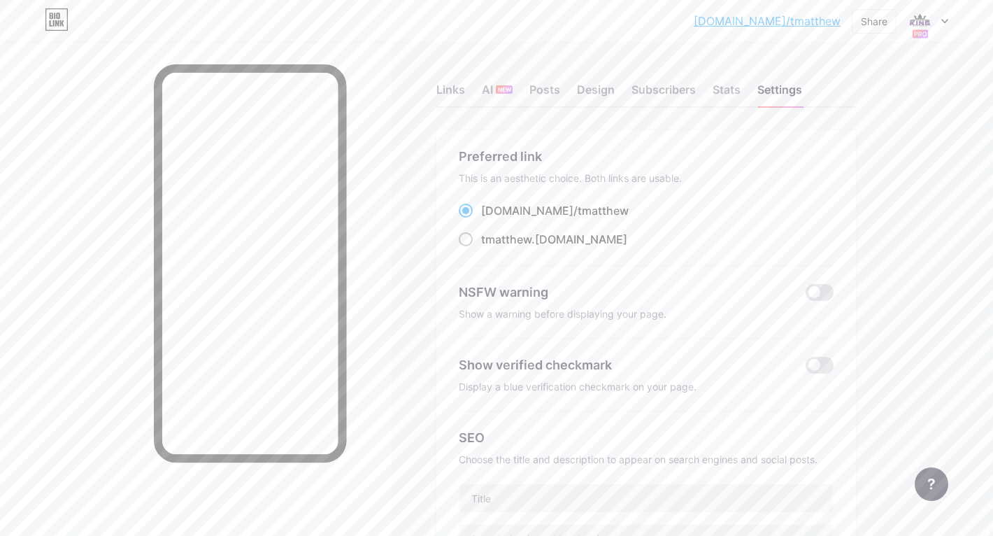
click at [466, 235] on span at bounding box center [466, 239] width 14 height 14
click at [481, 248] on input "tmatthew .[DOMAIN_NAME]" at bounding box center [485, 252] width 9 height 9
radio input "true"
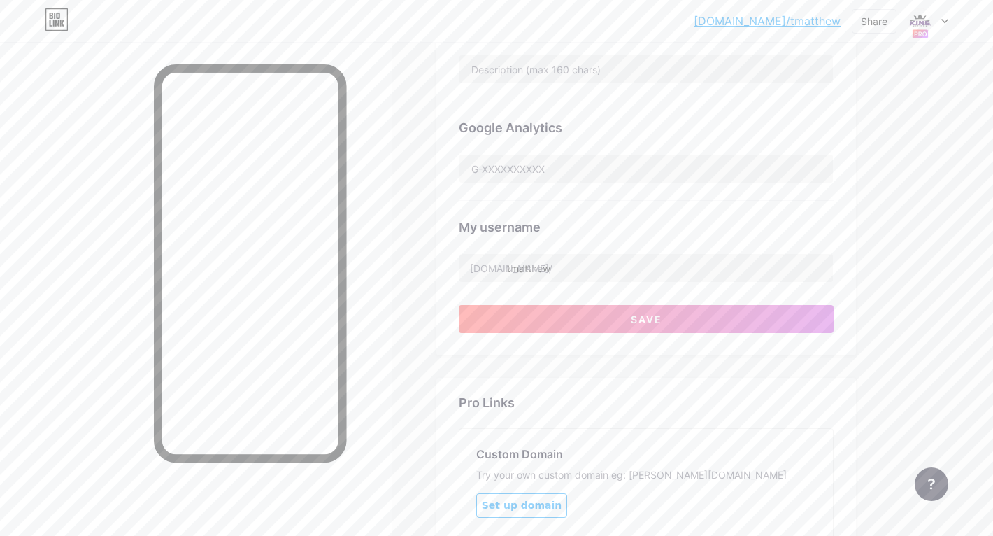
scroll to position [471, 0]
click at [559, 264] on input "tmatthew" at bounding box center [645, 266] width 373 height 28
type input "t"
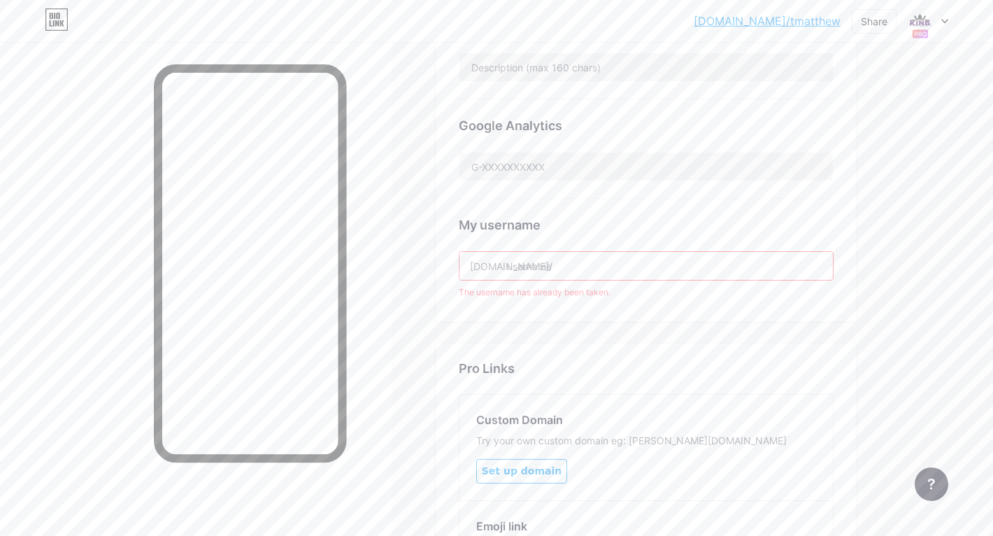
type input "l"
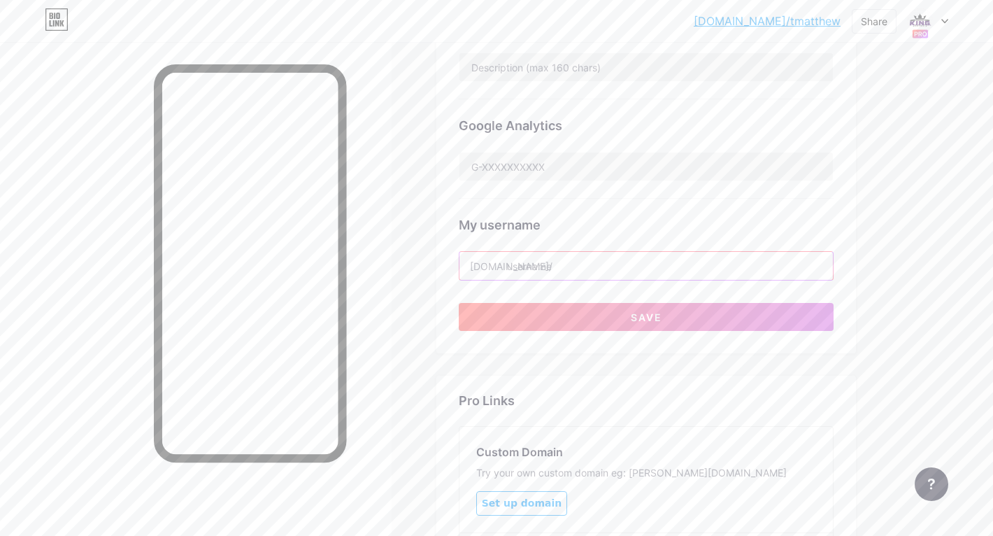
type input "k"
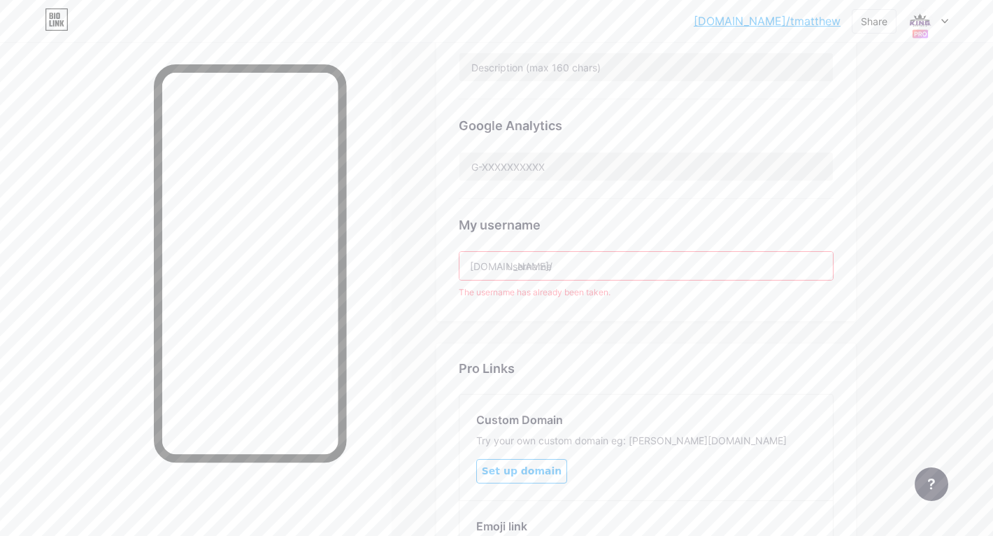
type input "k"
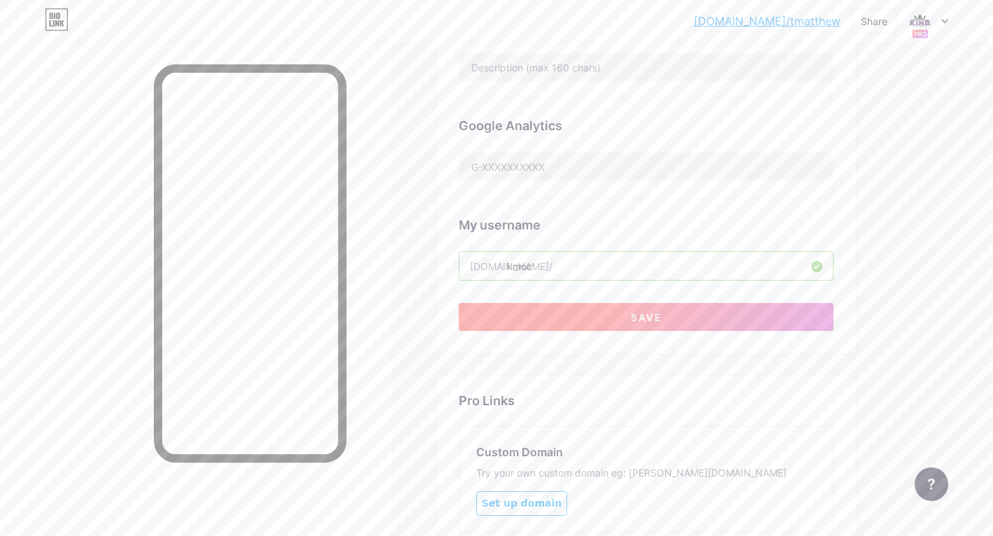
type input "kmoc"
click at [633, 311] on span "Save" at bounding box center [646, 317] width 31 height 12
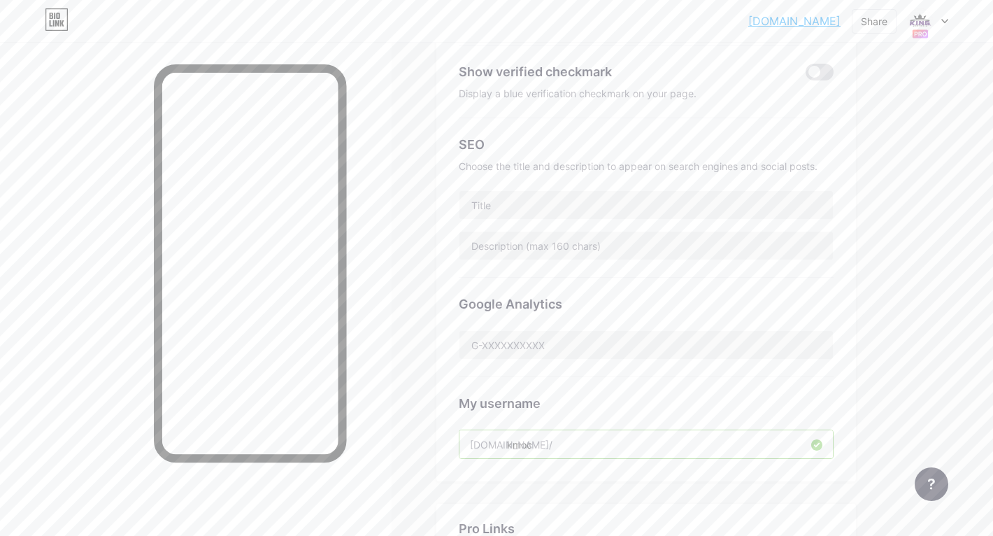
scroll to position [642, 0]
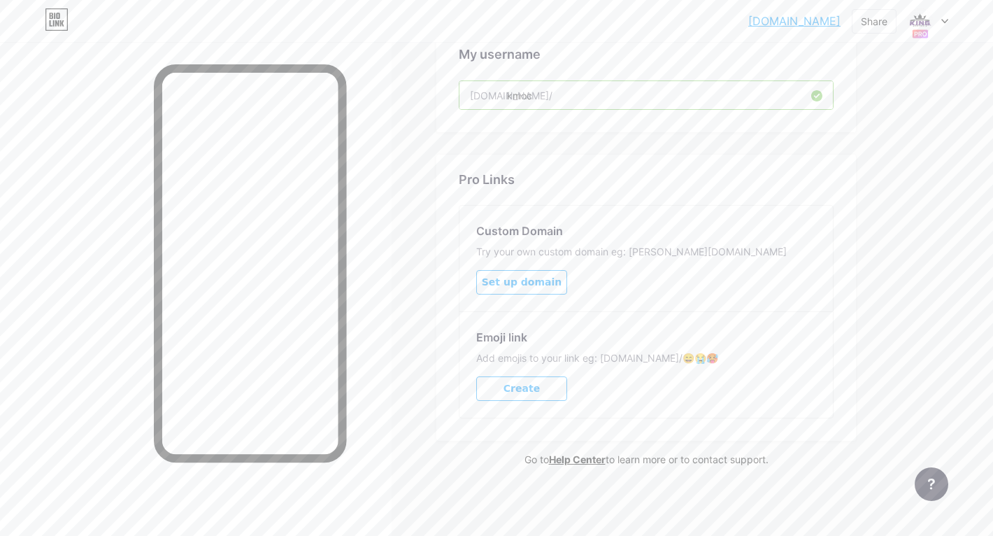
click at [545, 386] on button "Create" at bounding box center [521, 388] width 91 height 24
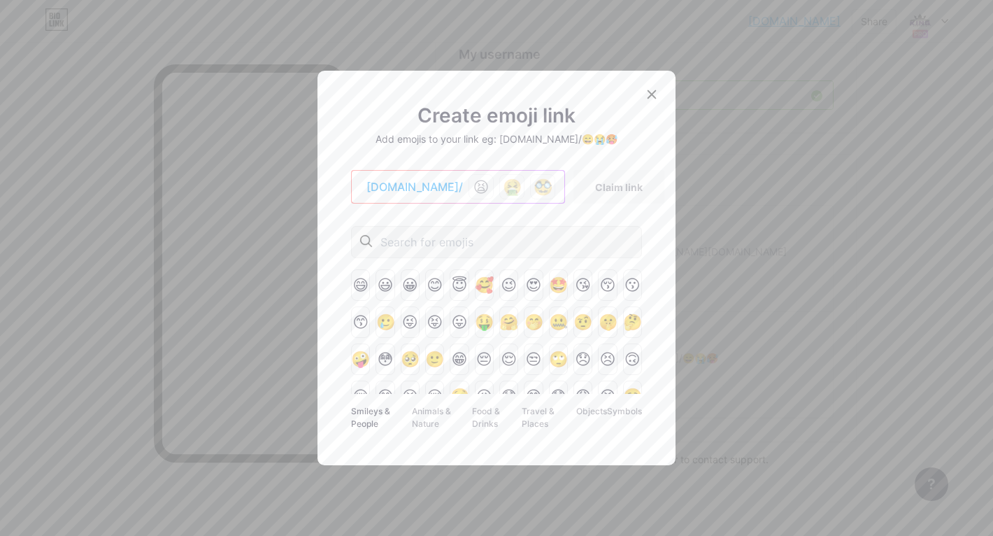
click at [468, 185] on div "😫" at bounding box center [480, 186] width 25 height 25
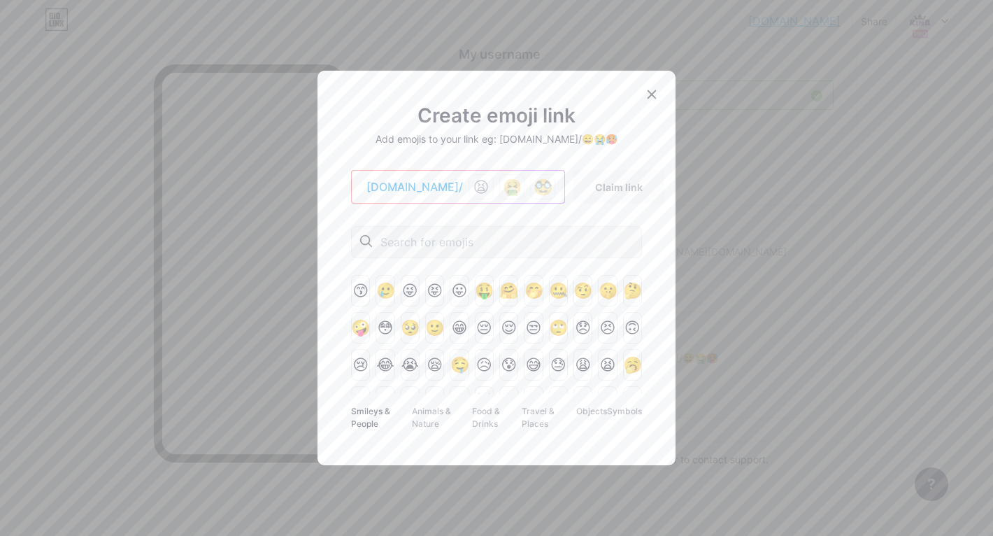
click at [459, 248] on input "text" at bounding box center [468, 242] width 176 height 17
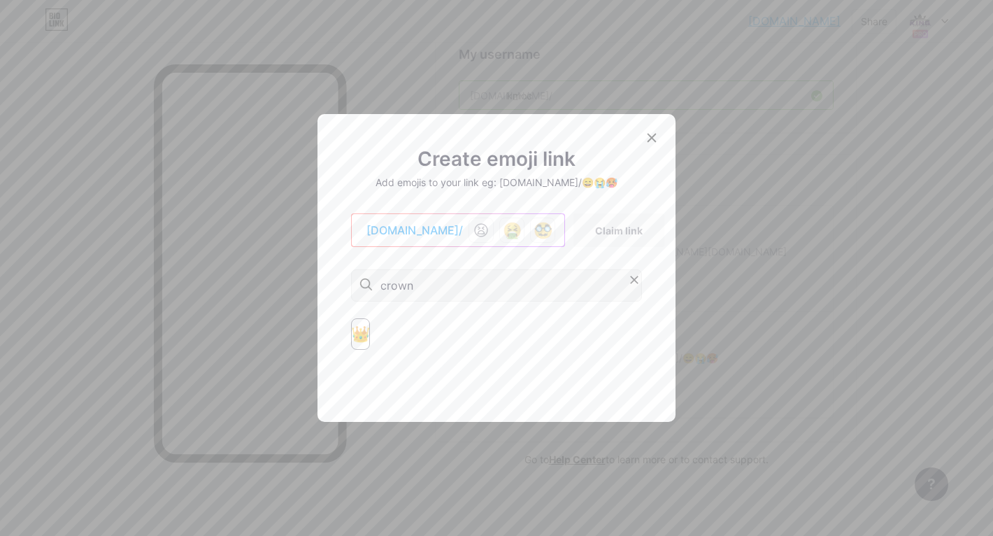
type input "crown"
click at [355, 334] on div "👑" at bounding box center [360, 333] width 19 height 31
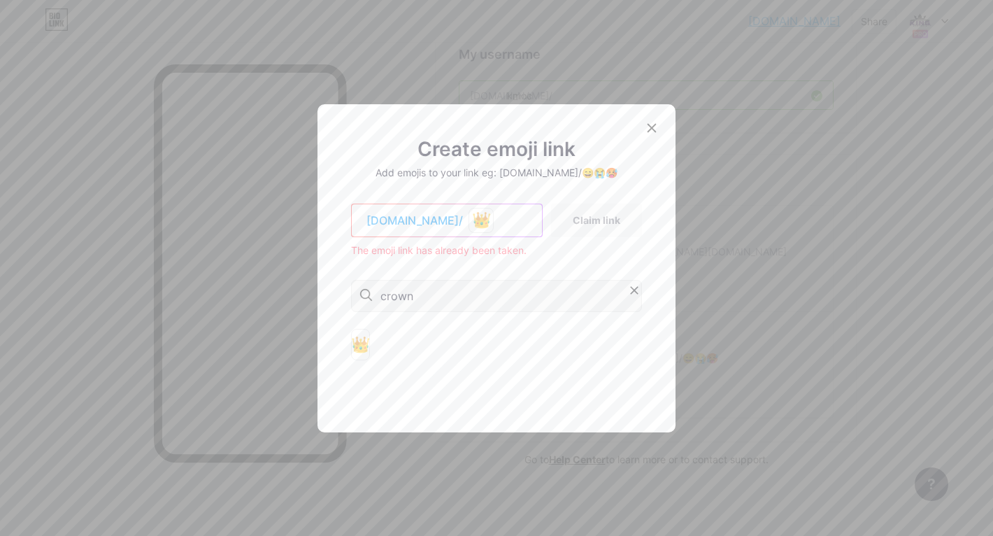
click at [636, 294] on icon at bounding box center [634, 290] width 14 height 14
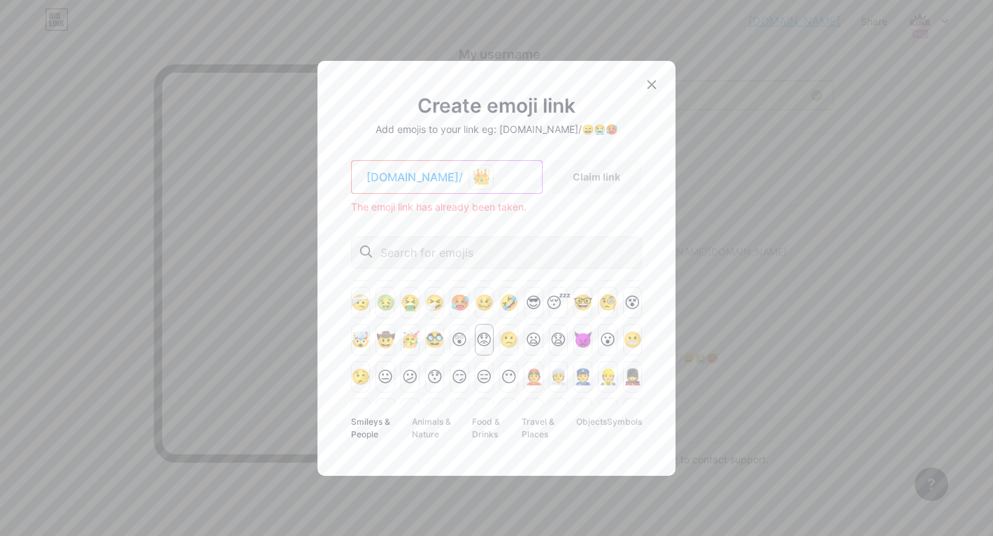
scroll to position [182, 0]
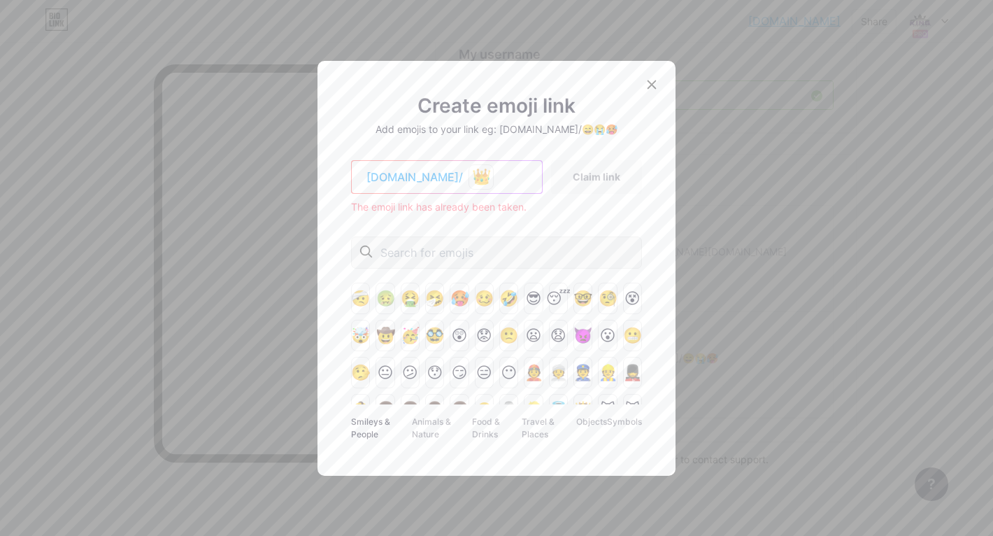
click at [434, 257] on input "text" at bounding box center [468, 252] width 176 height 17
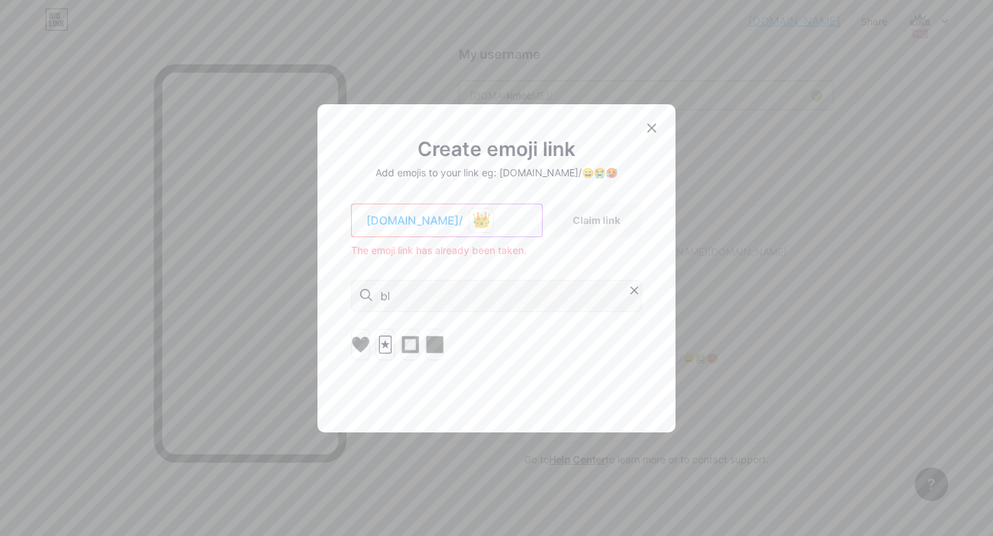
type input "b"
type input "prayer"
click at [636, 290] on icon at bounding box center [634, 290] width 14 height 14
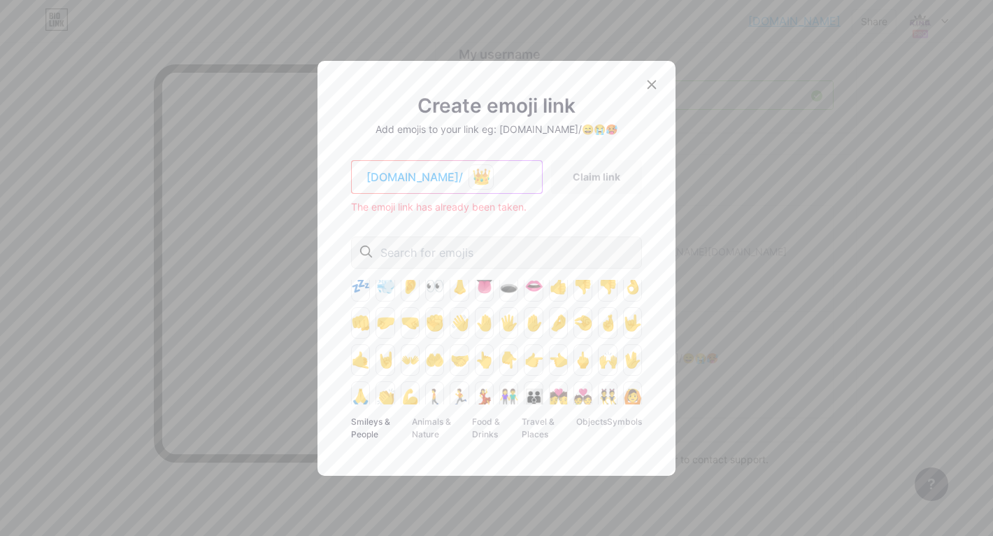
scroll to position [422, 0]
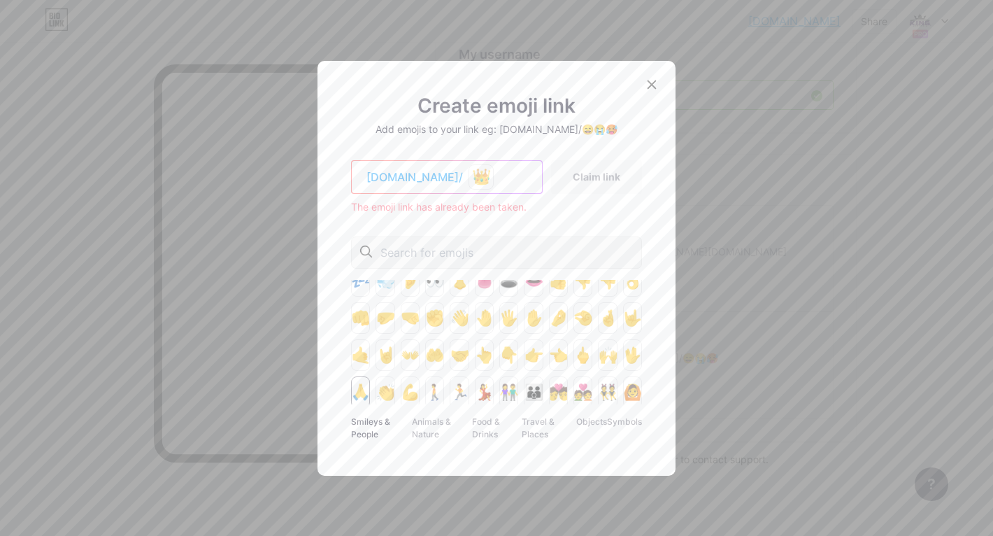
click at [357, 393] on div "🙏" at bounding box center [360, 391] width 19 height 31
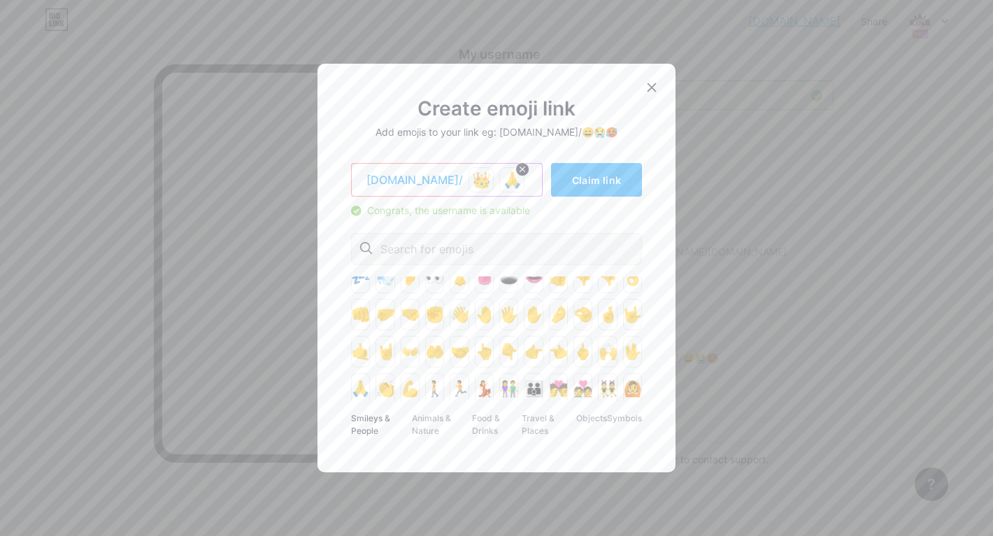
click at [499, 182] on div "🙏" at bounding box center [511, 179] width 25 height 25
click at [357, 391] on div "🙏" at bounding box center [360, 388] width 19 height 31
click at [563, 178] on div "👑 🙏 🙏 🙏 🙏" at bounding box center [545, 179] width 154 height 25
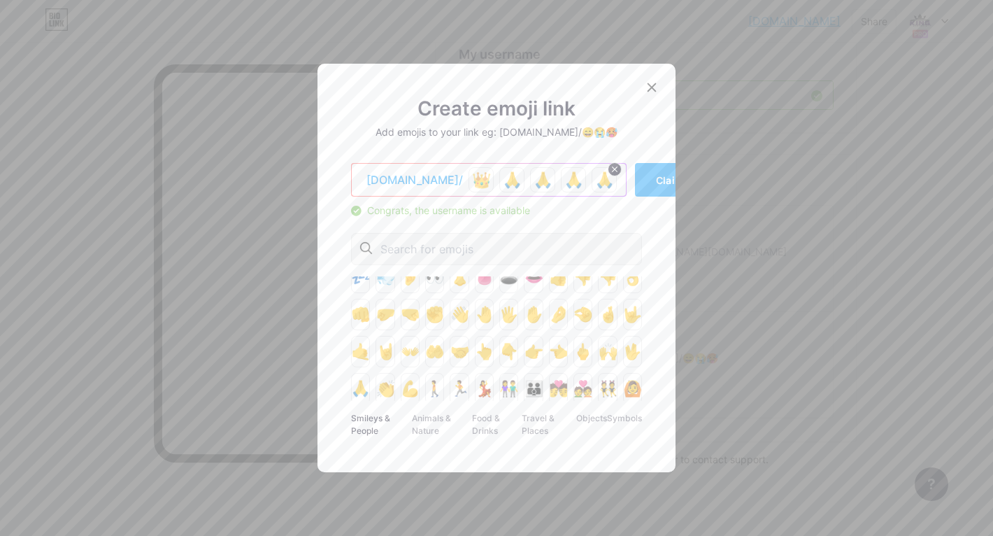
click at [612, 170] on icon at bounding box center [615, 169] width 6 height 6
click at [579, 169] on icon at bounding box center [584, 169] width 10 height 10
click at [548, 170] on icon at bounding box center [553, 169] width 10 height 10
click at [603, 344] on div "🙌" at bounding box center [607, 351] width 19 height 31
click at [530, 178] on div "🙌" at bounding box center [542, 179] width 25 height 25
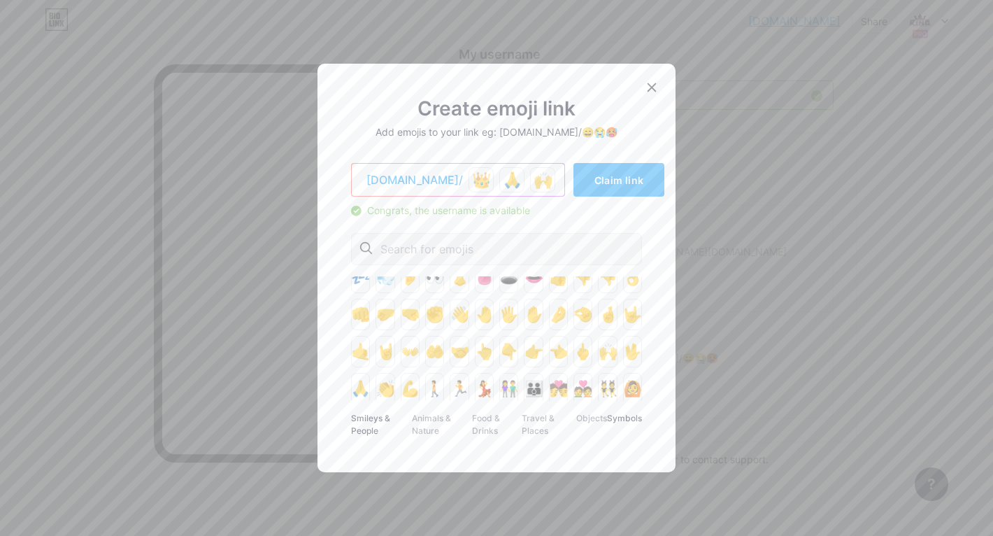
click at [629, 421] on div "Symbols" at bounding box center [624, 424] width 35 height 28
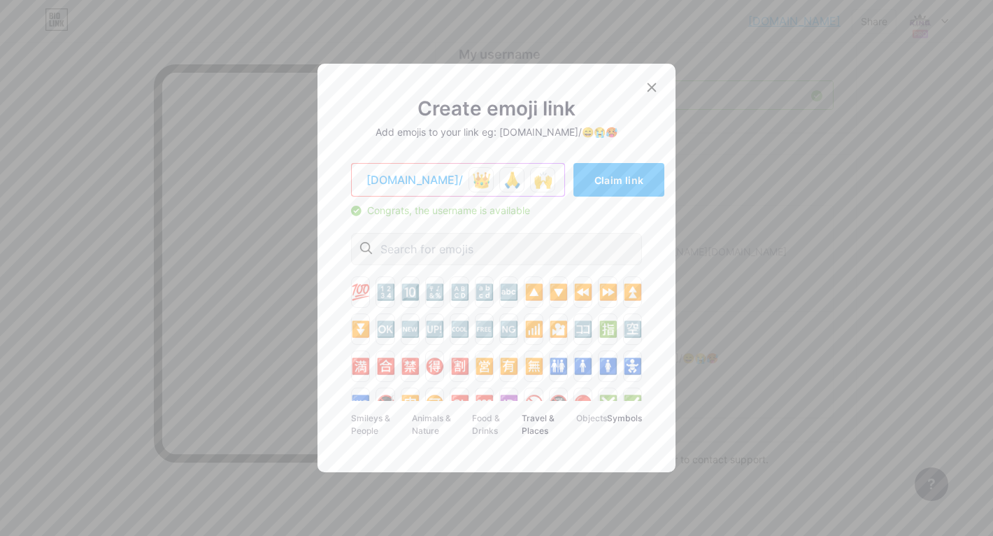
click at [551, 424] on div "Travel & Places" at bounding box center [549, 424] width 55 height 28
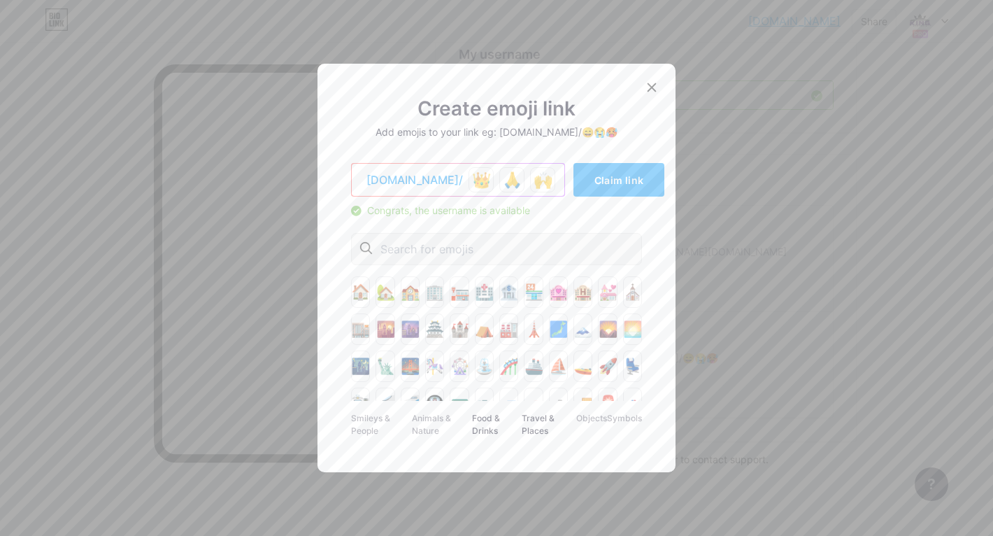
click at [496, 422] on div "Food & Drinks" at bounding box center [497, 424] width 50 height 28
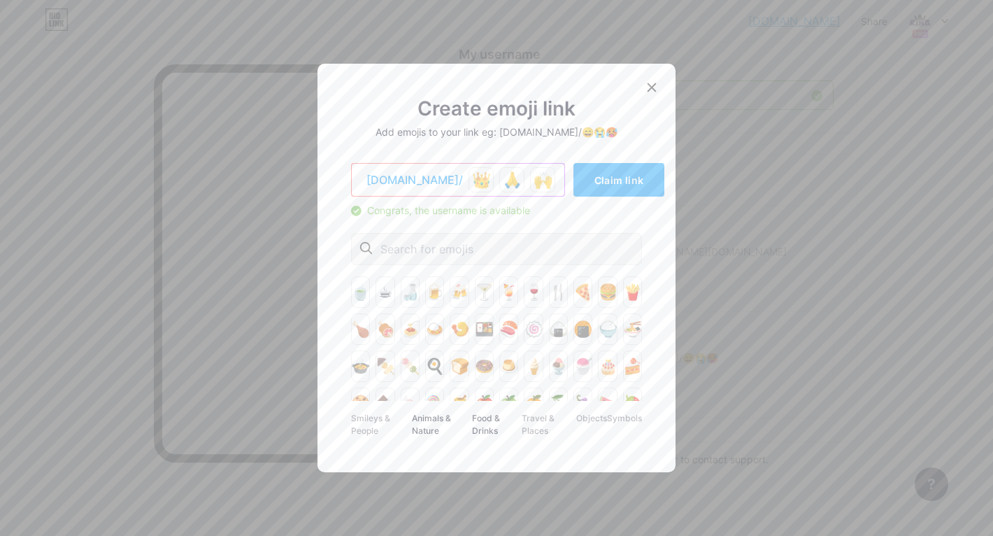
click at [438, 421] on div "Animals & Nature" at bounding box center [442, 424] width 61 height 28
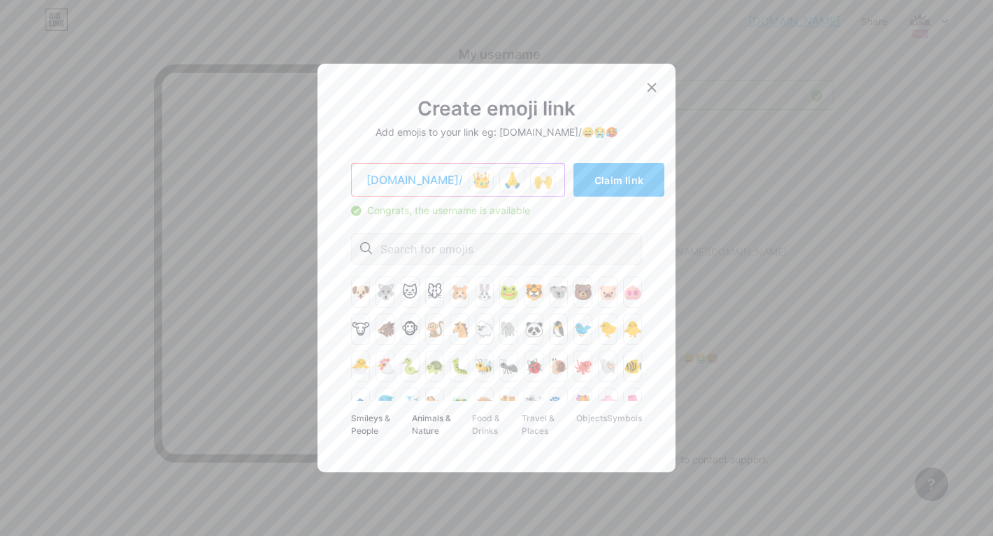
click at [378, 422] on div "Smileys & People" at bounding box center [381, 424] width 61 height 28
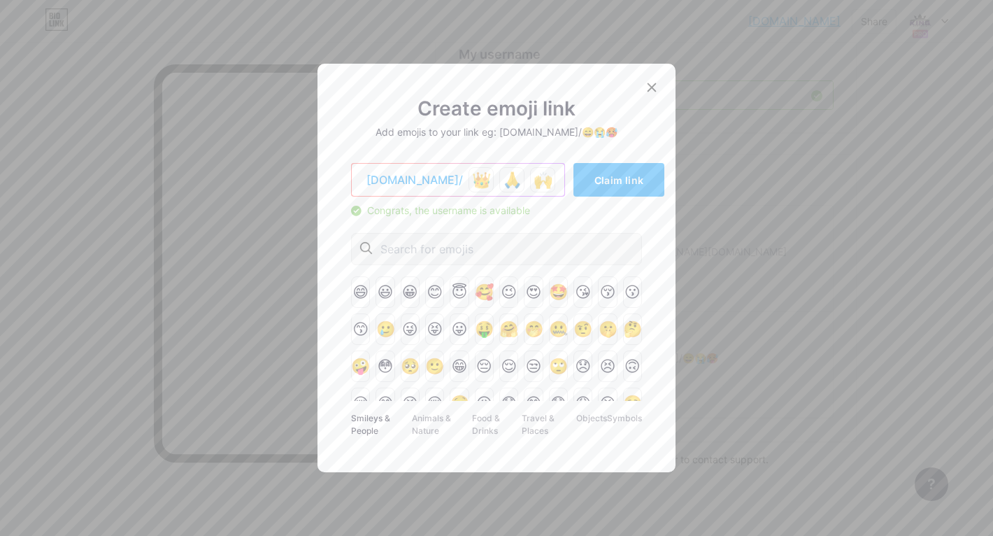
click at [512, 185] on div "👑 🙏 🙌" at bounding box center [514, 179] width 92 height 25
click at [651, 83] on icon at bounding box center [651, 87] width 11 height 11
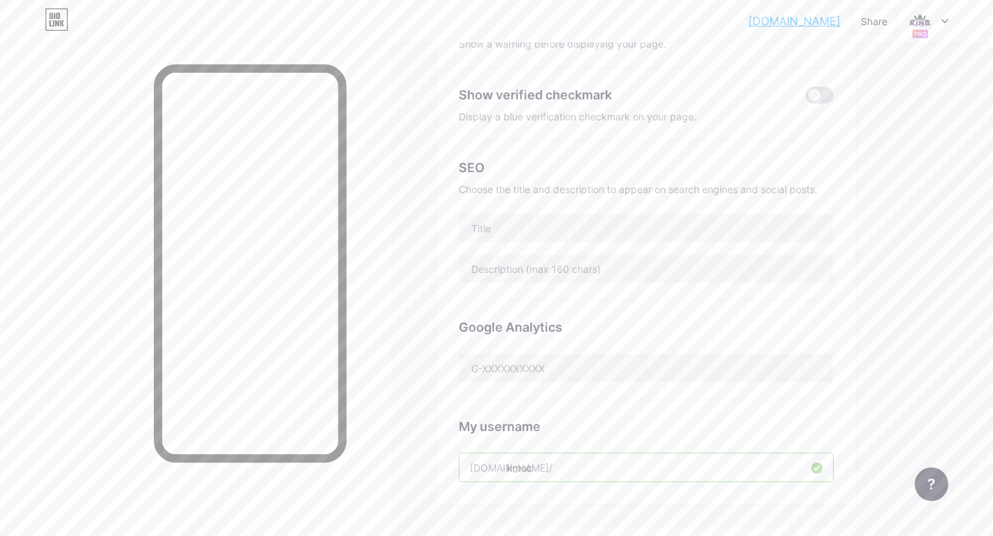
scroll to position [274, 0]
click at [561, 230] on input "text" at bounding box center [645, 224] width 373 height 28
type input "f"
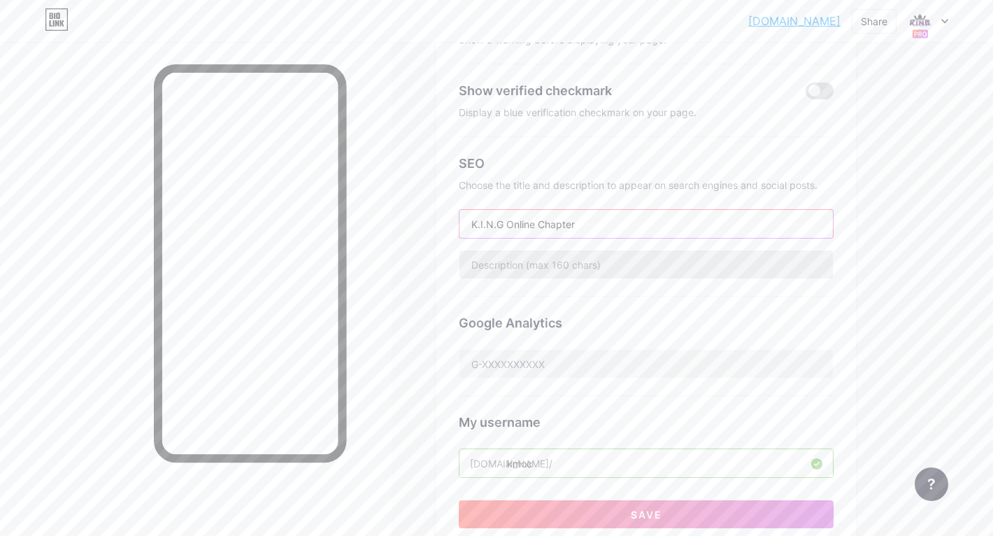
type input "K.I.N.G Online Chapter"
click at [559, 273] on input "text" at bounding box center [645, 264] width 373 height 28
click at [559, 273] on input "St" at bounding box center [645, 264] width 373 height 28
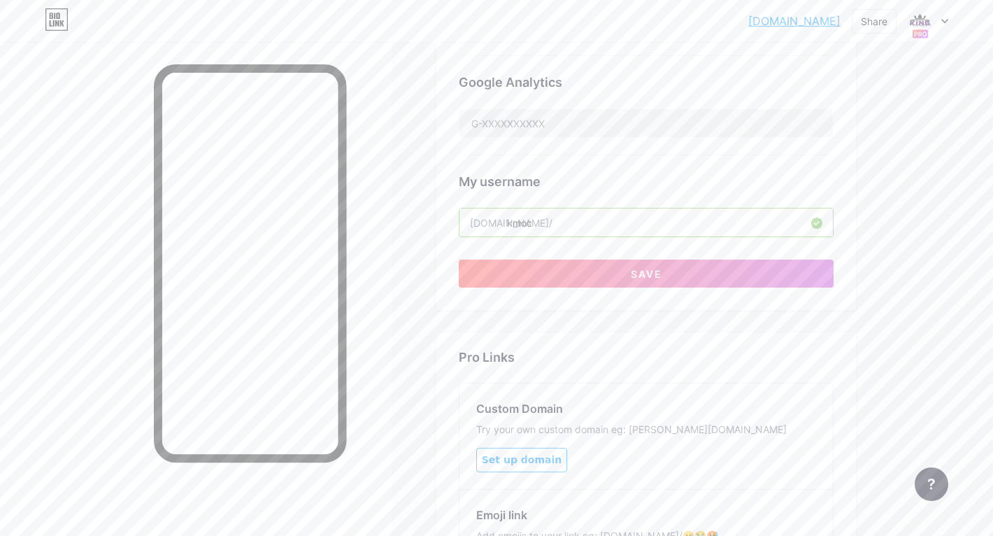
scroll to position [692, 0]
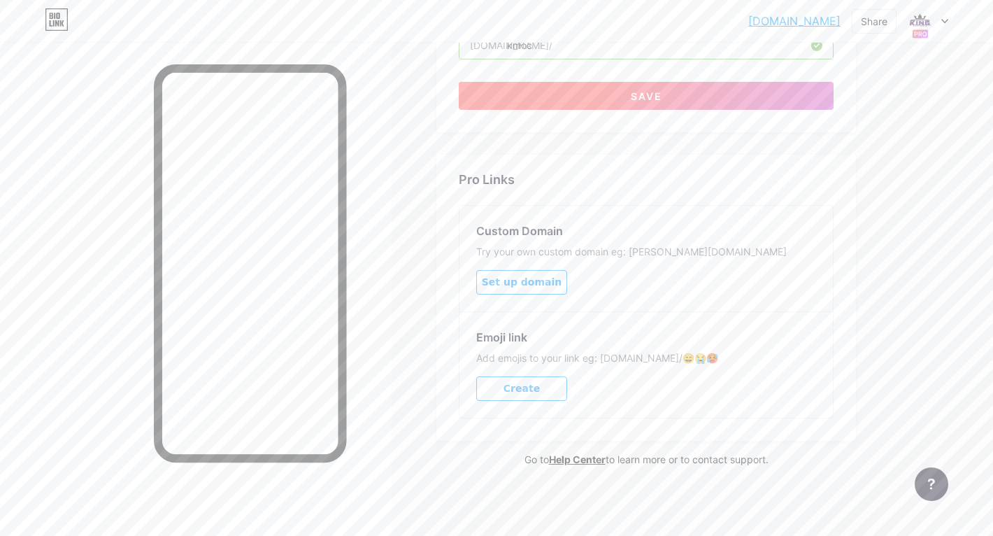
type input "Strong In The Lord"
click at [646, 105] on button "Save" at bounding box center [646, 96] width 375 height 28
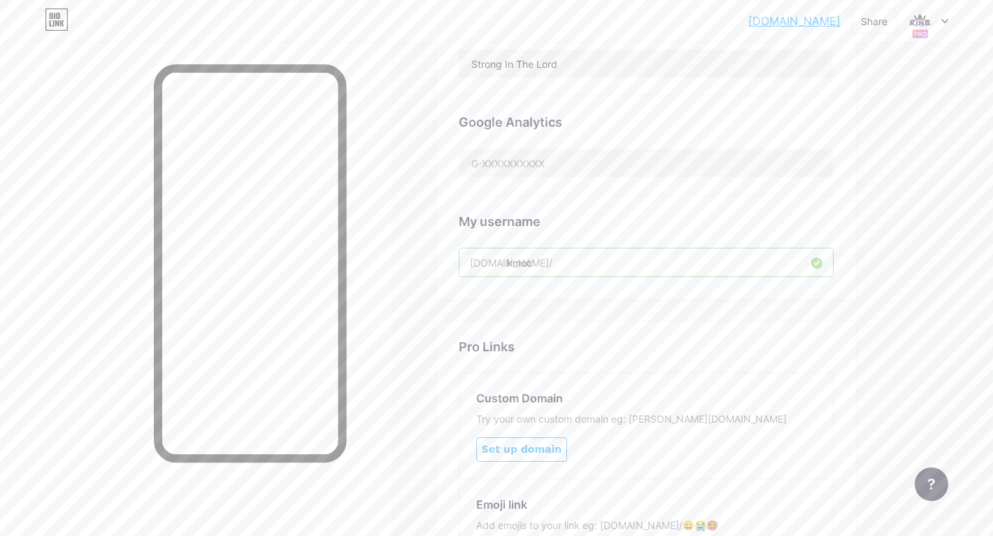
scroll to position [0, 0]
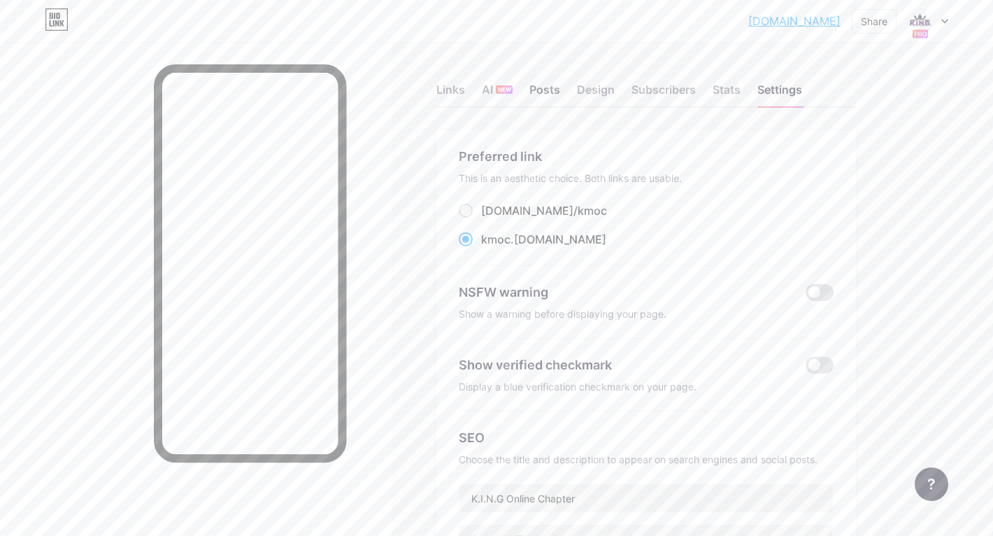
click at [552, 91] on div "Posts" at bounding box center [544, 93] width 31 height 25
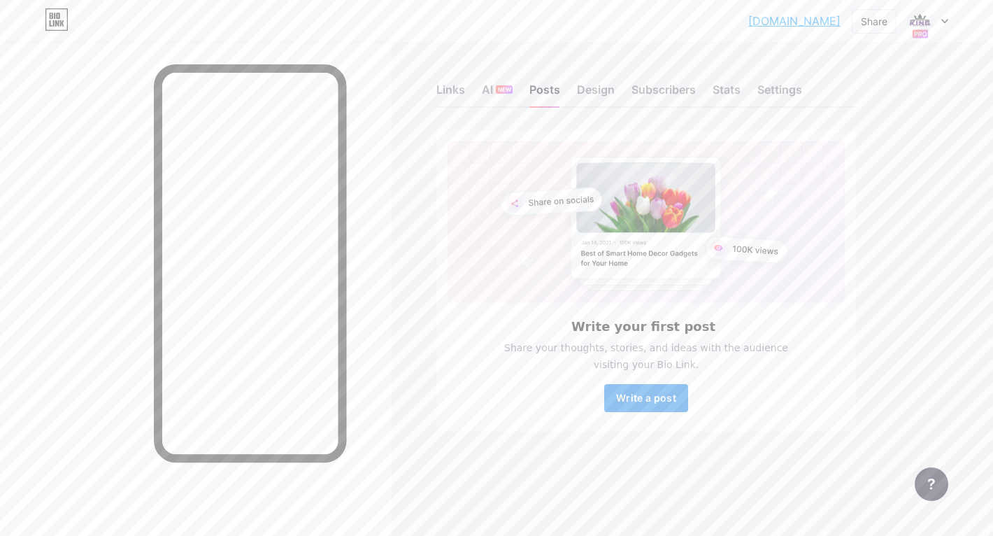
click at [652, 401] on span "Write a post" at bounding box center [646, 398] width 60 height 12
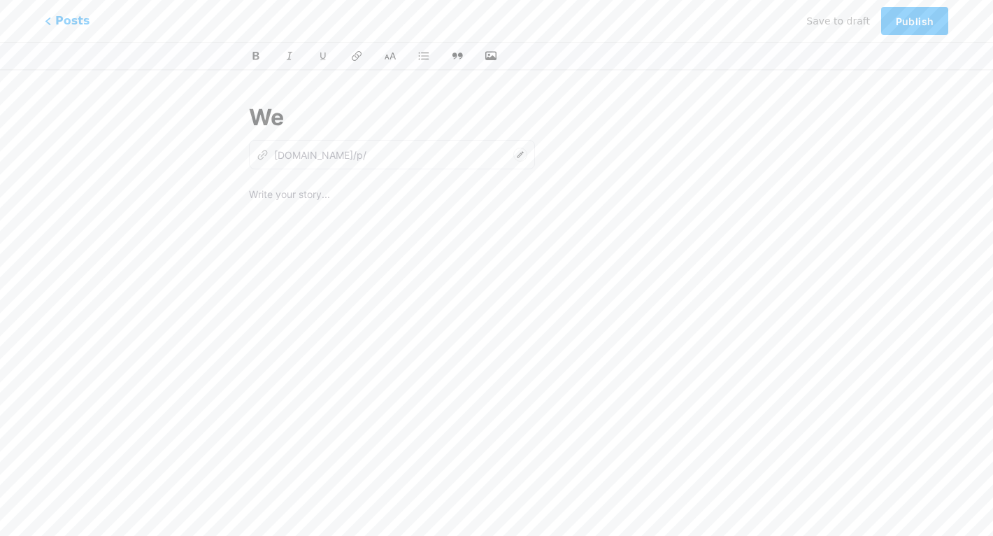
type input "Wel"
type input "w"
type input "Welc"
type input "welci"
type input "Welcome"
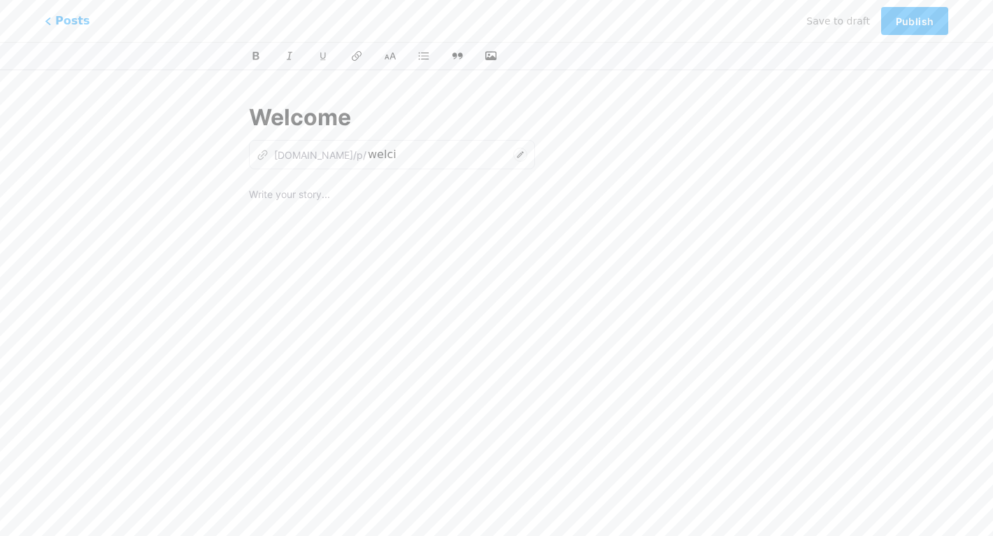
type input "welcome"
type input "Welcome"
click at [351, 194] on p at bounding box center [496, 196] width 495 height 20
click at [282, 196] on p "Hello Im glad you were invited to join our chapter; if you have any question yo…" at bounding box center [496, 205] width 495 height 39
click at [295, 197] on p "Hello Im glad you were invited to join our chapter; if you have any question yo…" at bounding box center [496, 205] width 495 height 39
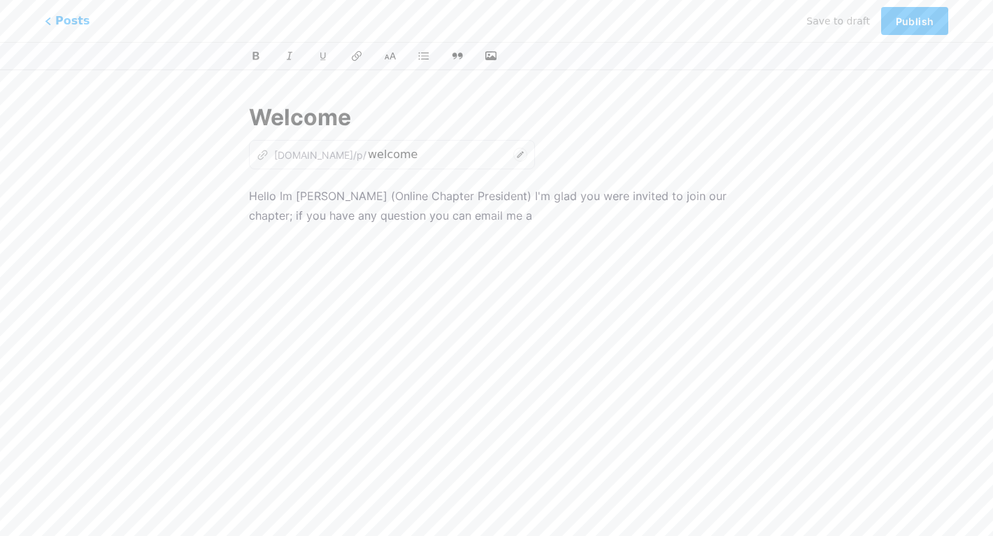
click at [553, 224] on p "Hello Im [PERSON_NAME] (Online Chapter President) I'm glad you were invited to …" at bounding box center [496, 205] width 495 height 39
click at [578, 324] on div "Hello Im [PERSON_NAME] (Online Chapter President) I'm glad you were invited to …" at bounding box center [496, 361] width 495 height 350
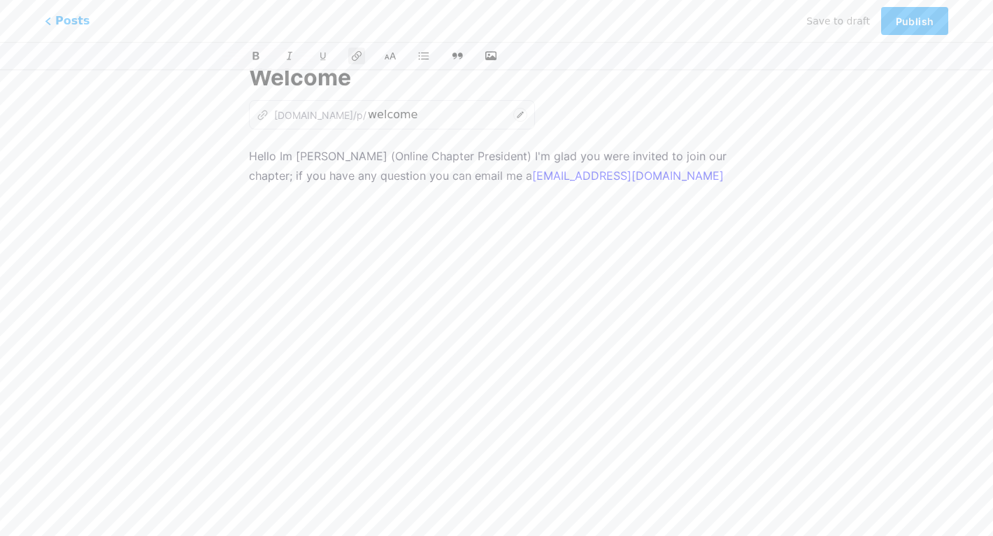
scroll to position [45, 0]
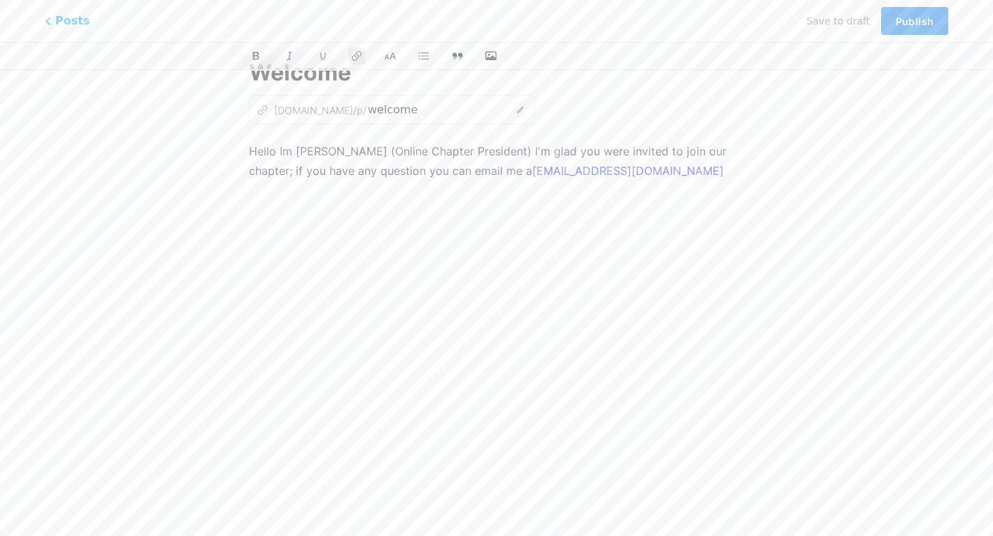
click at [916, 21] on span "Publish" at bounding box center [915, 21] width 38 height 12
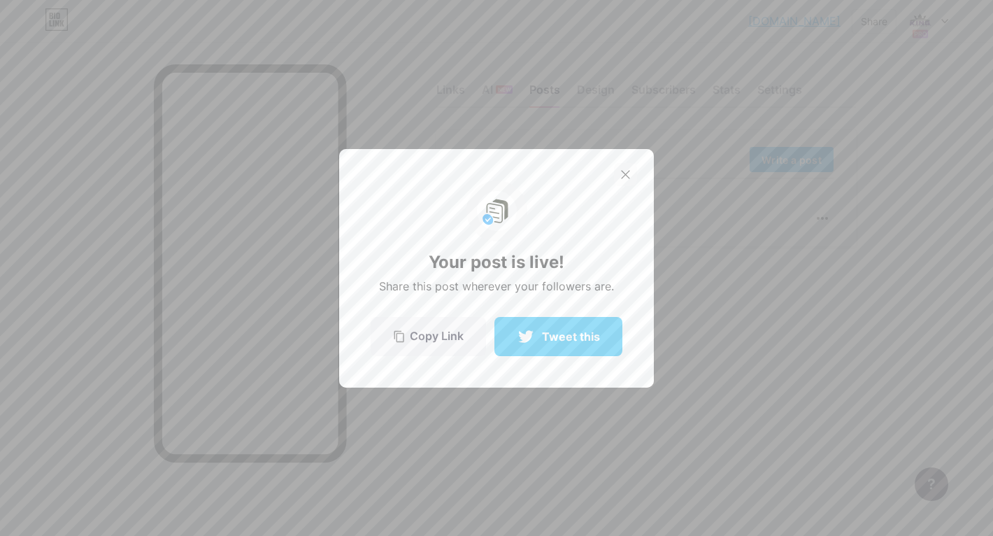
click at [625, 175] on icon at bounding box center [625, 174] width 9 height 9
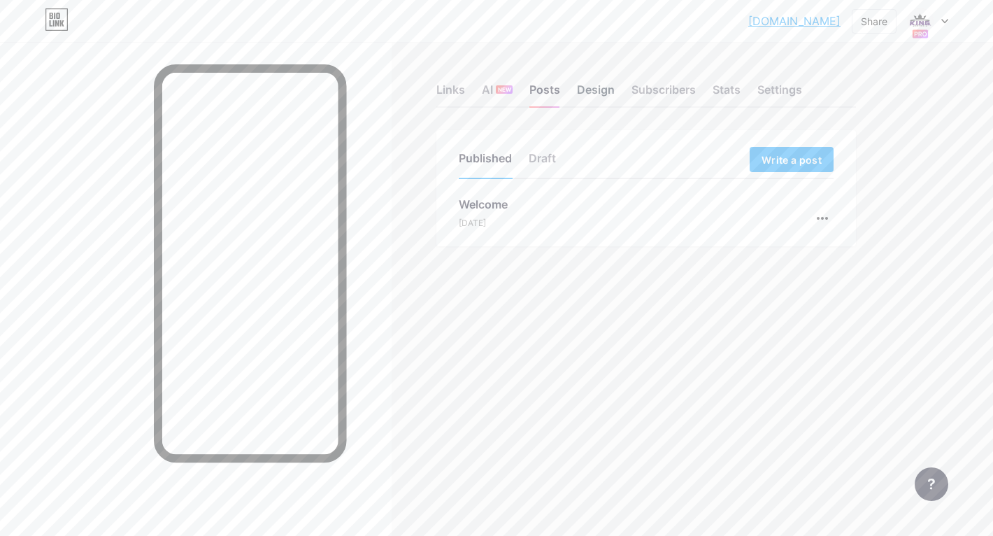
click at [603, 88] on div "Design" at bounding box center [596, 93] width 38 height 25
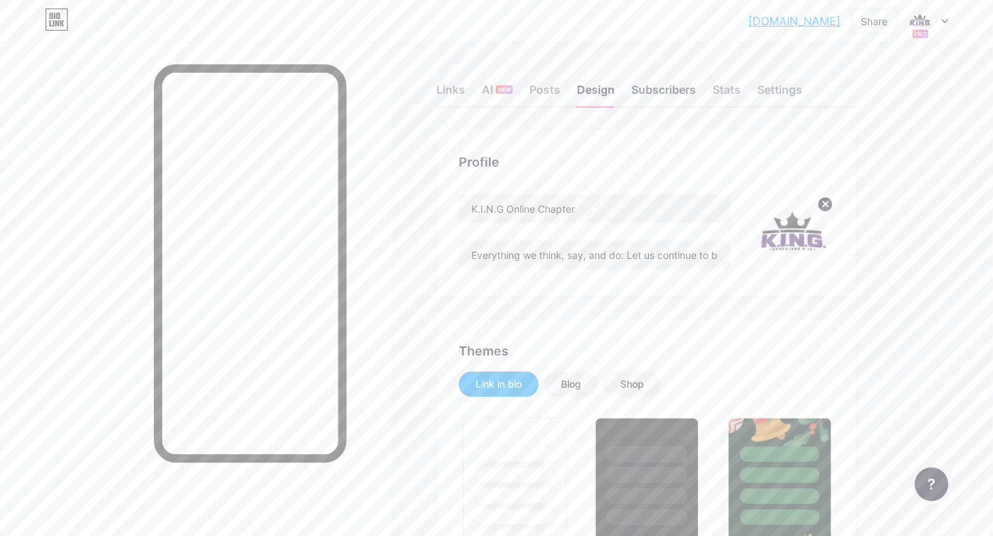
click at [664, 86] on div "Subscribers" at bounding box center [663, 93] width 64 height 25
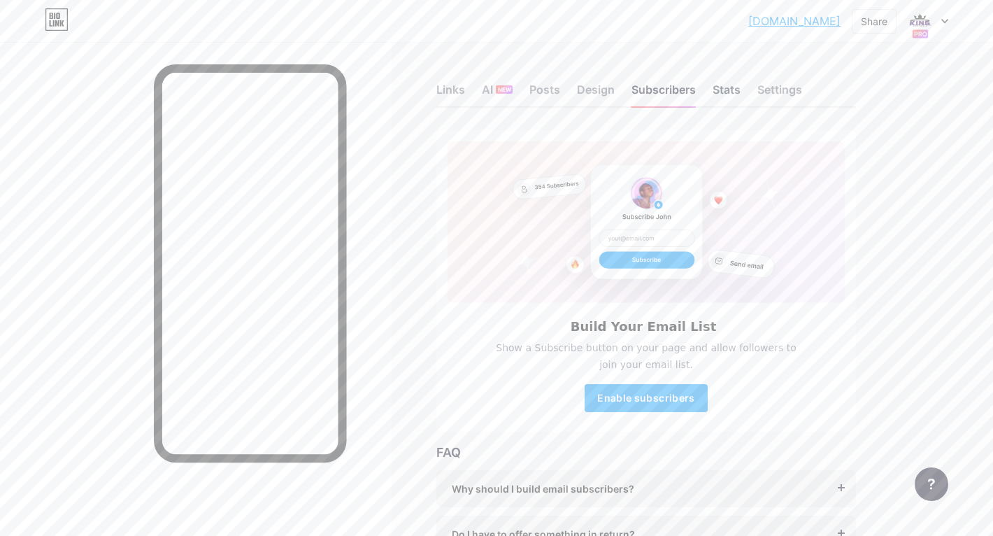
click at [725, 89] on div "Stats" at bounding box center [726, 93] width 28 height 25
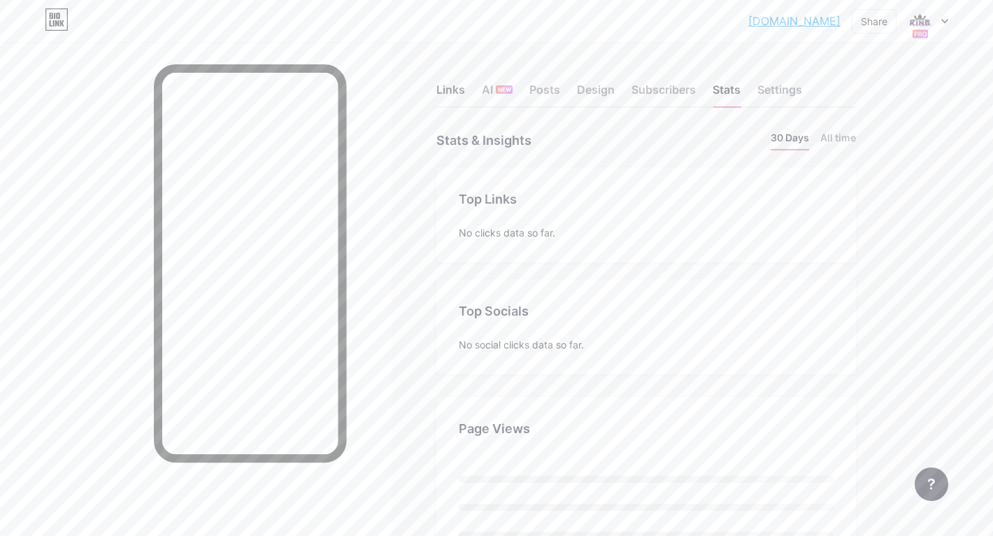
click at [439, 94] on div "Links" at bounding box center [450, 93] width 29 height 25
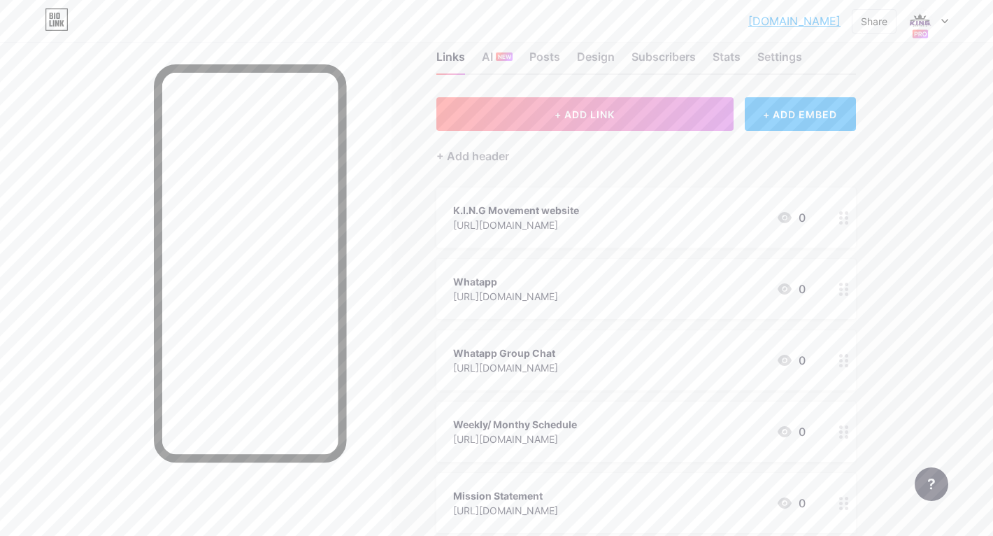
scroll to position [36, 0]
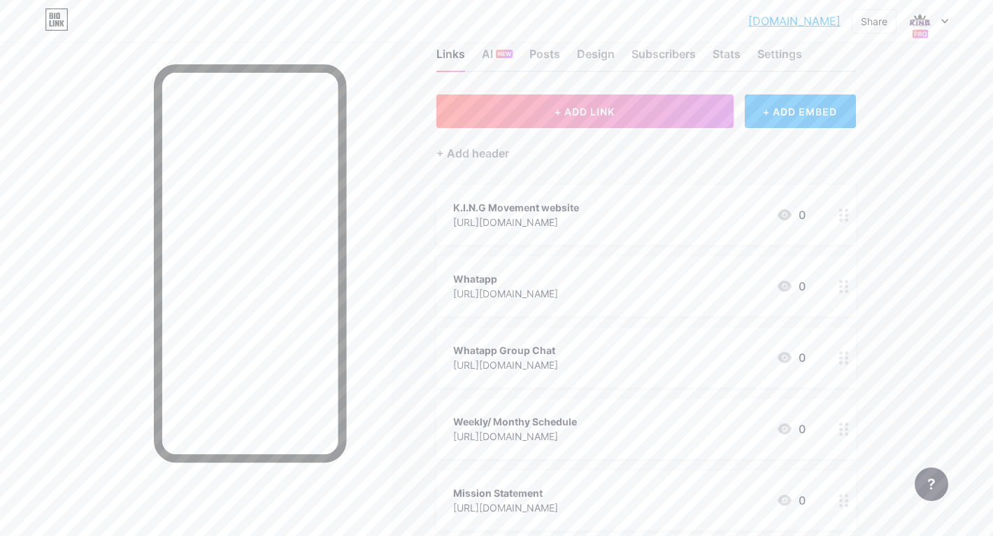
click at [842, 287] on icon at bounding box center [844, 286] width 10 height 13
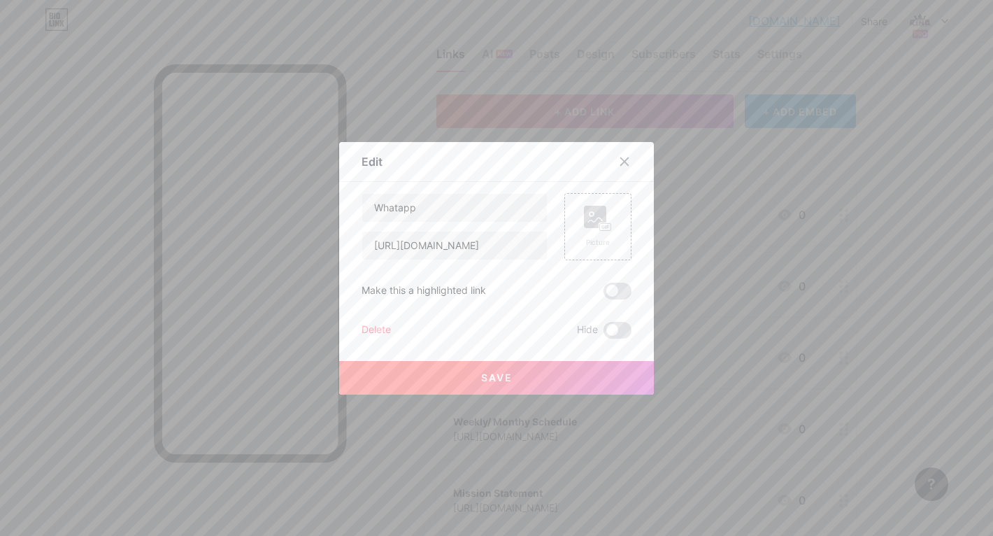
drag, startPoint x: 842, startPoint y: 287, endPoint x: 841, endPoint y: 303, distance: 16.8
click at [841, 303] on div at bounding box center [496, 268] width 993 height 536
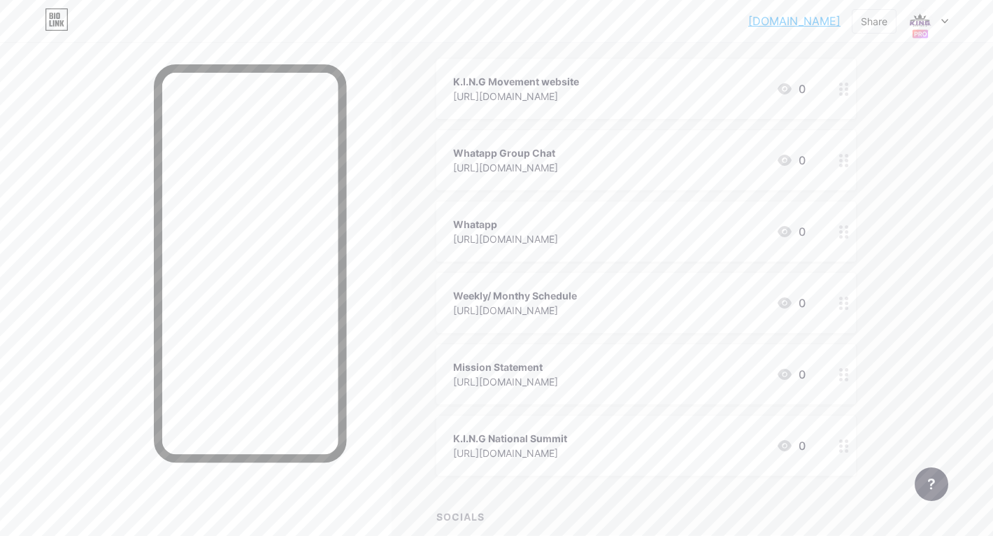
scroll to position [154, 0]
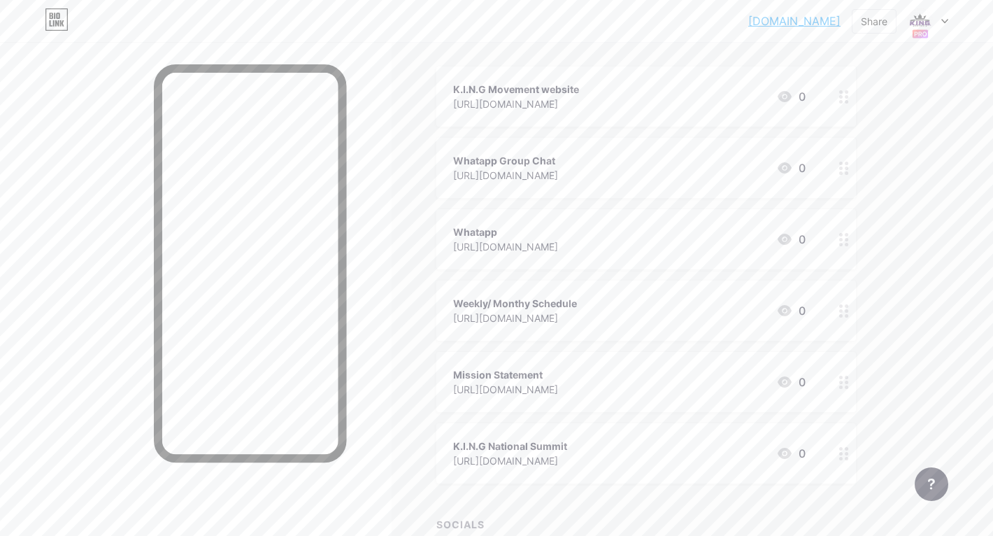
click at [719, 229] on div "Whatapp [URL][DOMAIN_NAME] 0" at bounding box center [629, 239] width 352 height 32
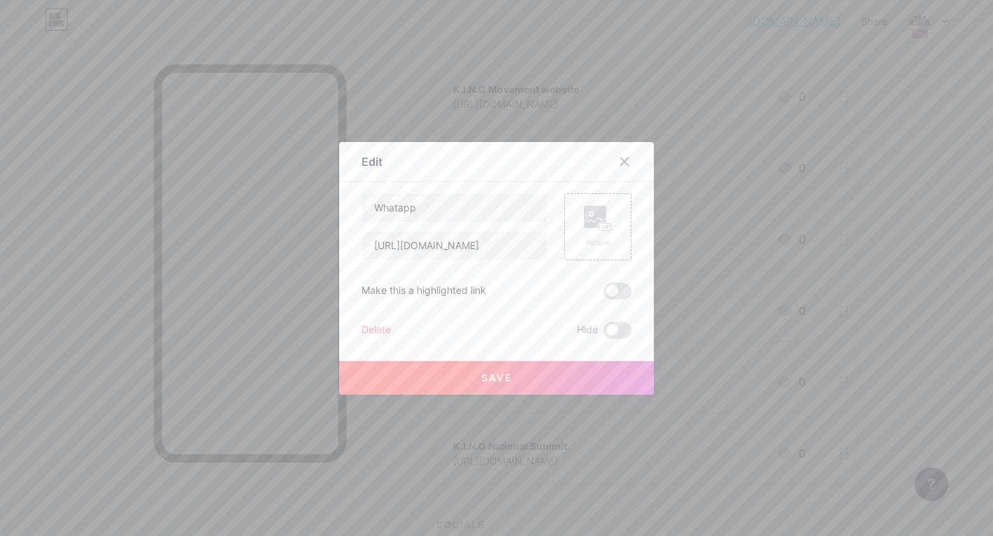
click at [384, 329] on div "Delete" at bounding box center [375, 330] width 29 height 17
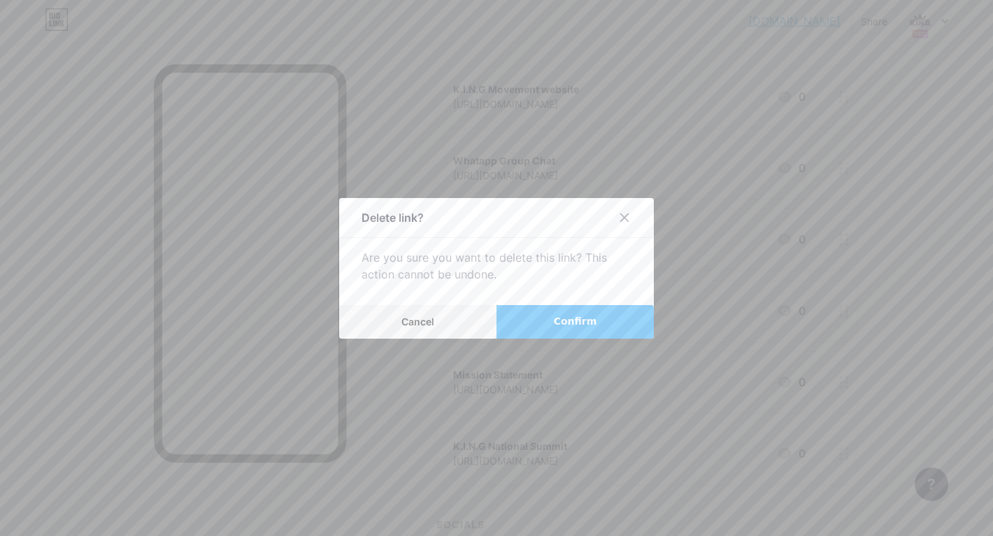
click at [556, 316] on span "Confirm" at bounding box center [575, 321] width 43 height 15
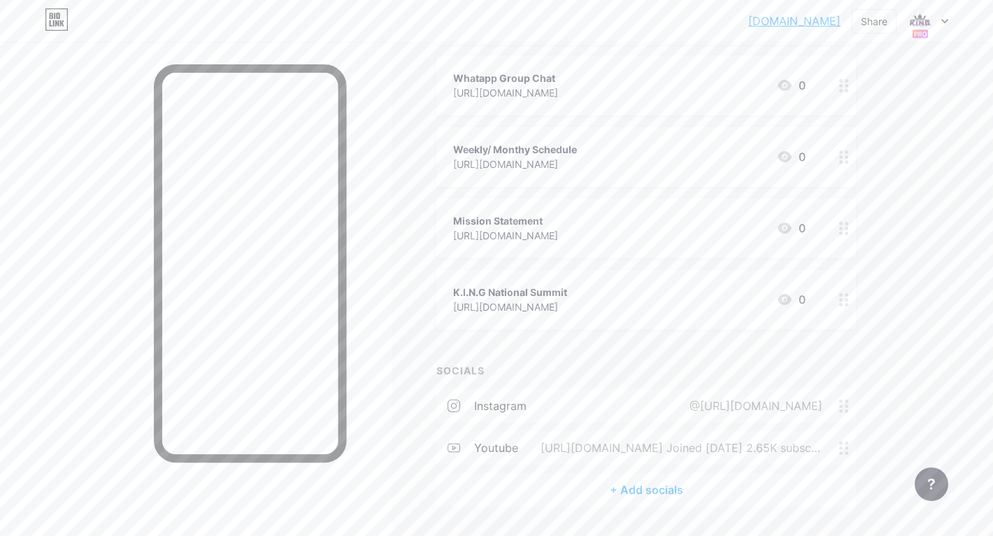
scroll to position [276, 0]
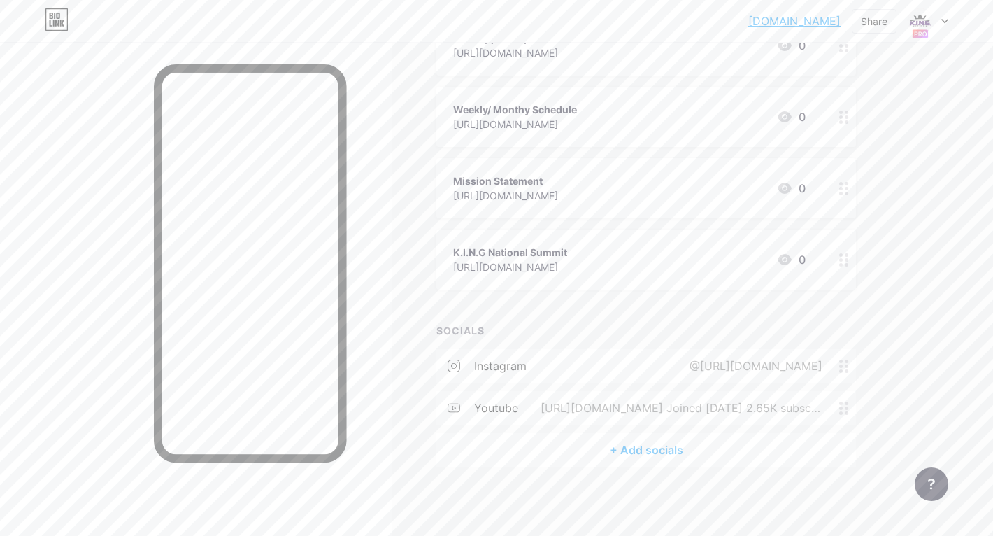
click at [585, 407] on div "[URL][DOMAIN_NAME] Joined [DATE] 2.65K subscribers 61 videos 144,834 views" at bounding box center [678, 407] width 321 height 17
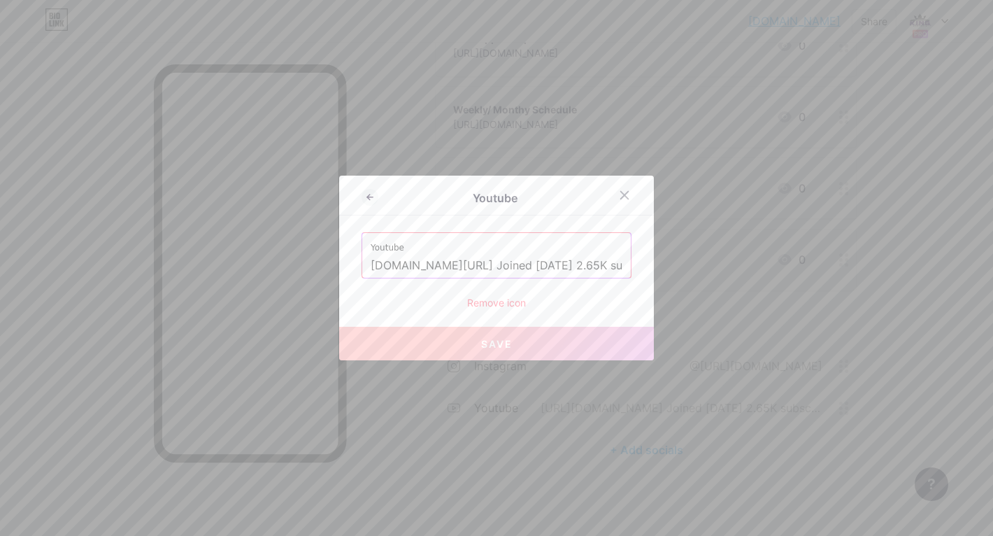
click at [564, 347] on button "Save" at bounding box center [496, 344] width 315 height 34
click at [624, 196] on icon at bounding box center [624, 194] width 11 height 11
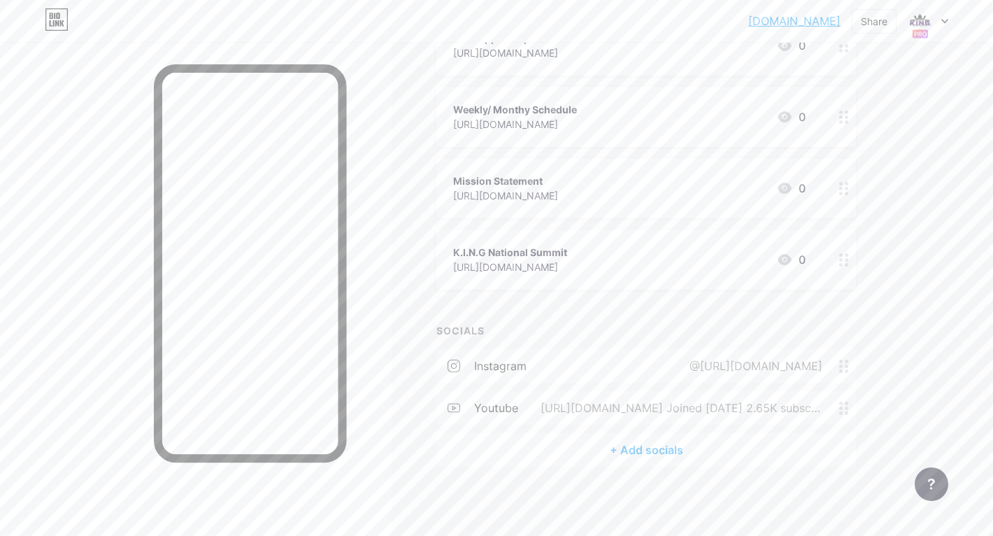
click at [671, 421] on div "youtube [URL][DOMAIN_NAME] Joined [DATE] 2.65K subscribers 61 videos 144,834 vi…" at bounding box center [646, 408] width 420 height 34
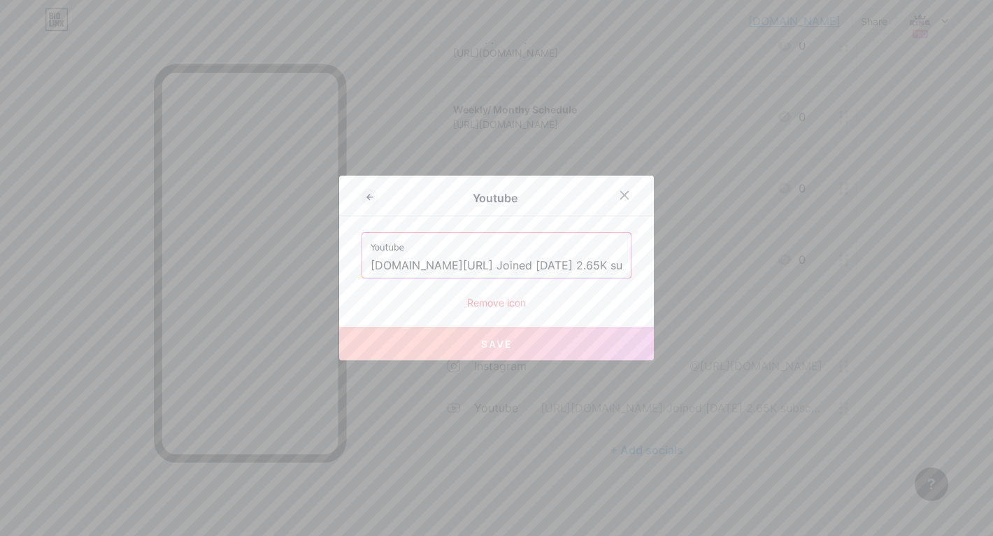
click at [585, 271] on input "[DOMAIN_NAME][URL] Joined [DATE] 2.65K subscribers 61 videos 144,834 views" at bounding box center [497, 266] width 252 height 24
click at [367, 265] on div "Youtube [DOMAIN_NAME][URL] Joined [DATE] 2.65K subscribers 61 videos 144,834 vi…" at bounding box center [496, 255] width 268 height 45
drag, startPoint x: 371, startPoint y: 264, endPoint x: 831, endPoint y: 277, distance: 460.2
click at [831, 277] on div "Youtube Youtube [DOMAIN_NAME][URL] Joined [DATE] 2.65K subscribers 61 videos 14…" at bounding box center [496, 268] width 993 height 536
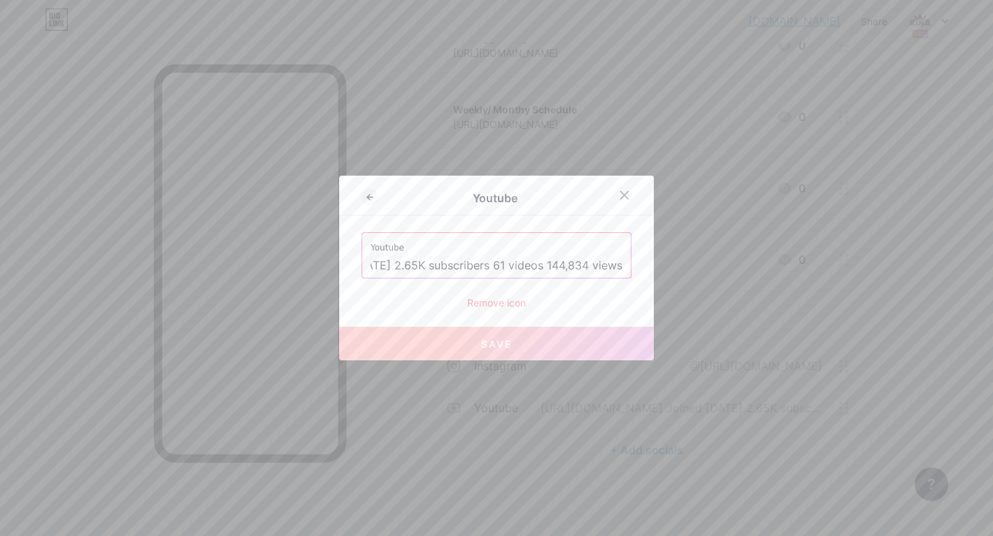
paste input "[URL][DOMAIN_NAME]"
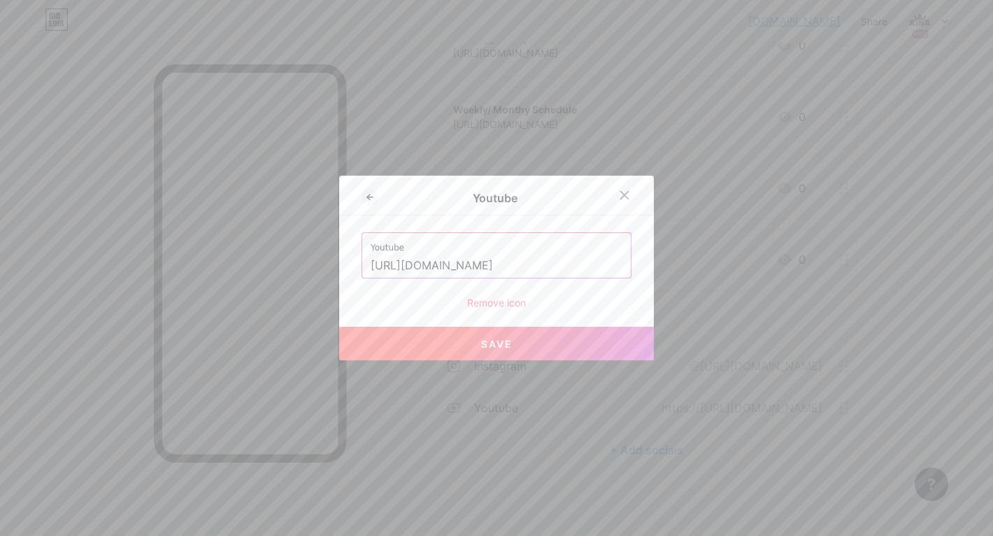
scroll to position [0, 3]
type input "[URL][DOMAIN_NAME]"
click at [533, 345] on button "Save" at bounding box center [496, 344] width 315 height 34
